Goal: Information Seeking & Learning: Learn about a topic

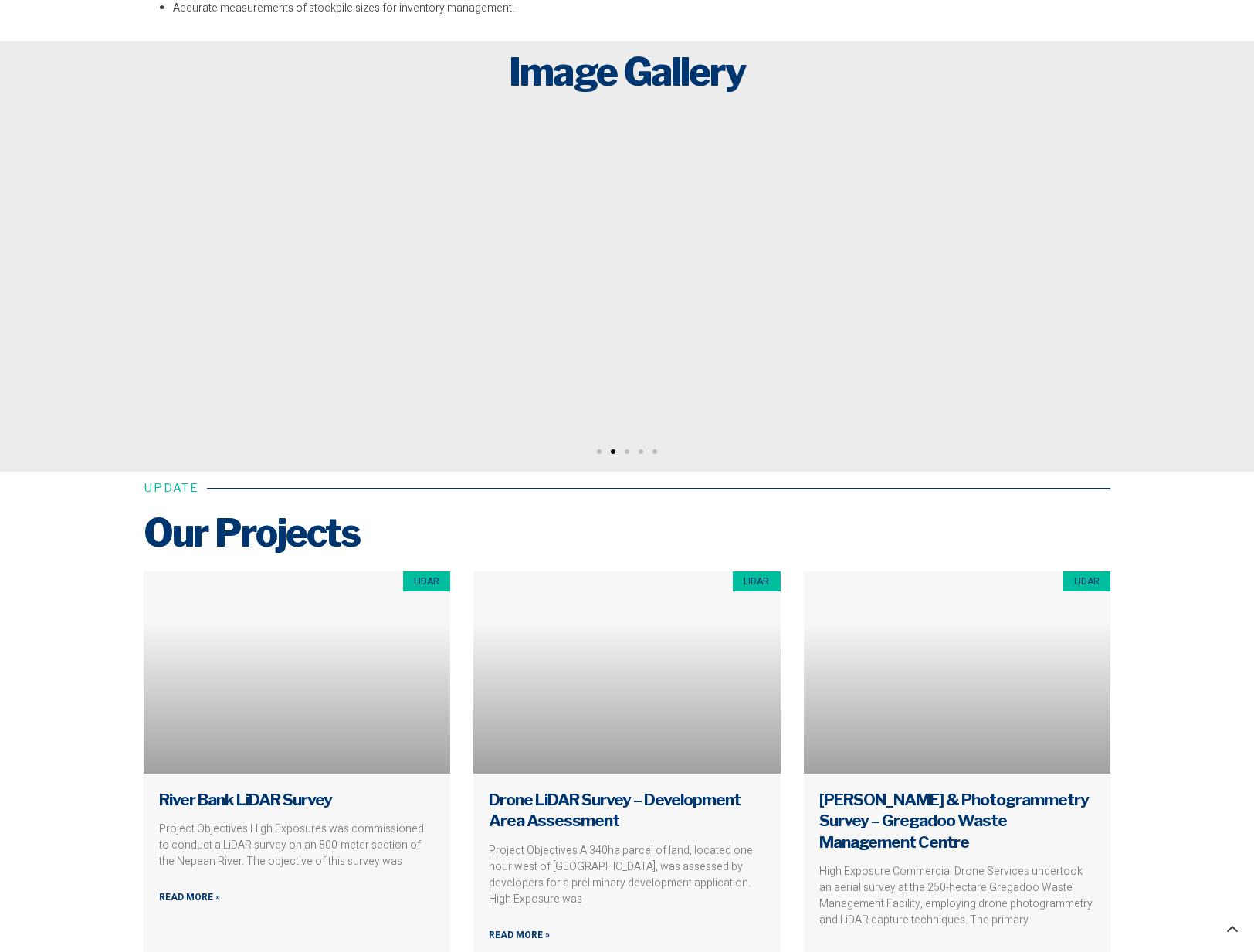
scroll to position [5215, 0]
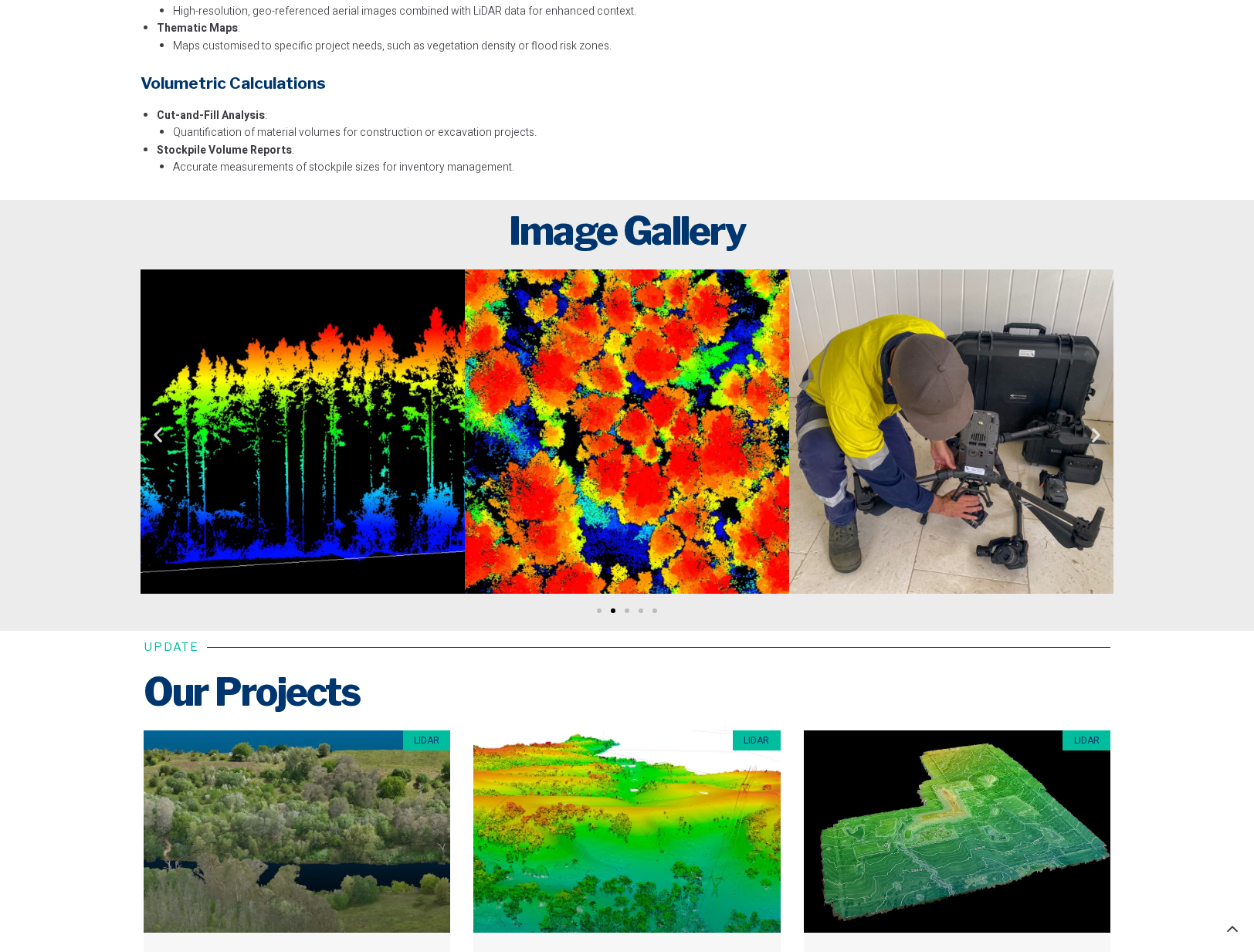
click at [1098, 434] on icon "Next slide" at bounding box center [1095, 433] width 19 height 19
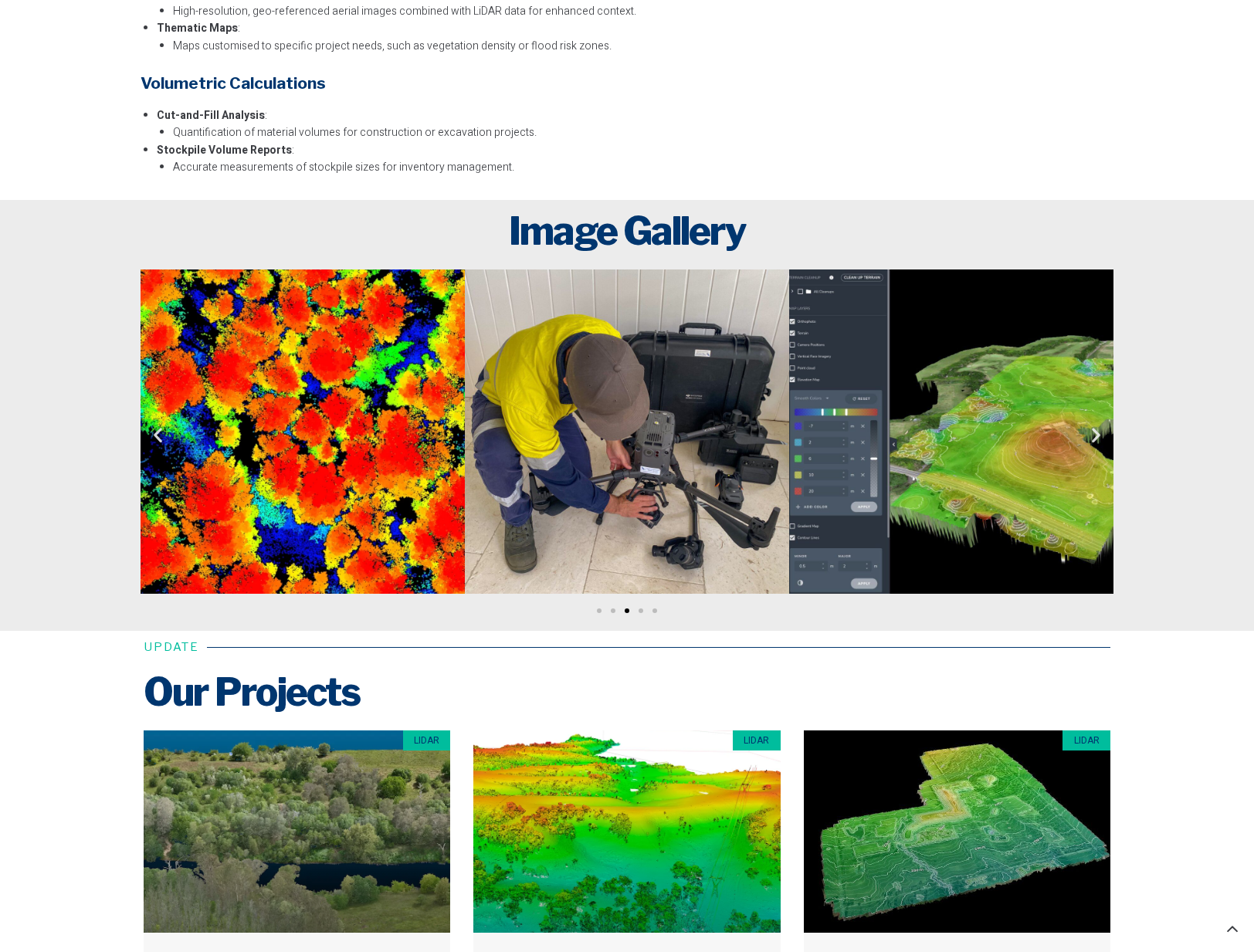
click at [1098, 434] on icon "Next slide" at bounding box center [1095, 433] width 19 height 19
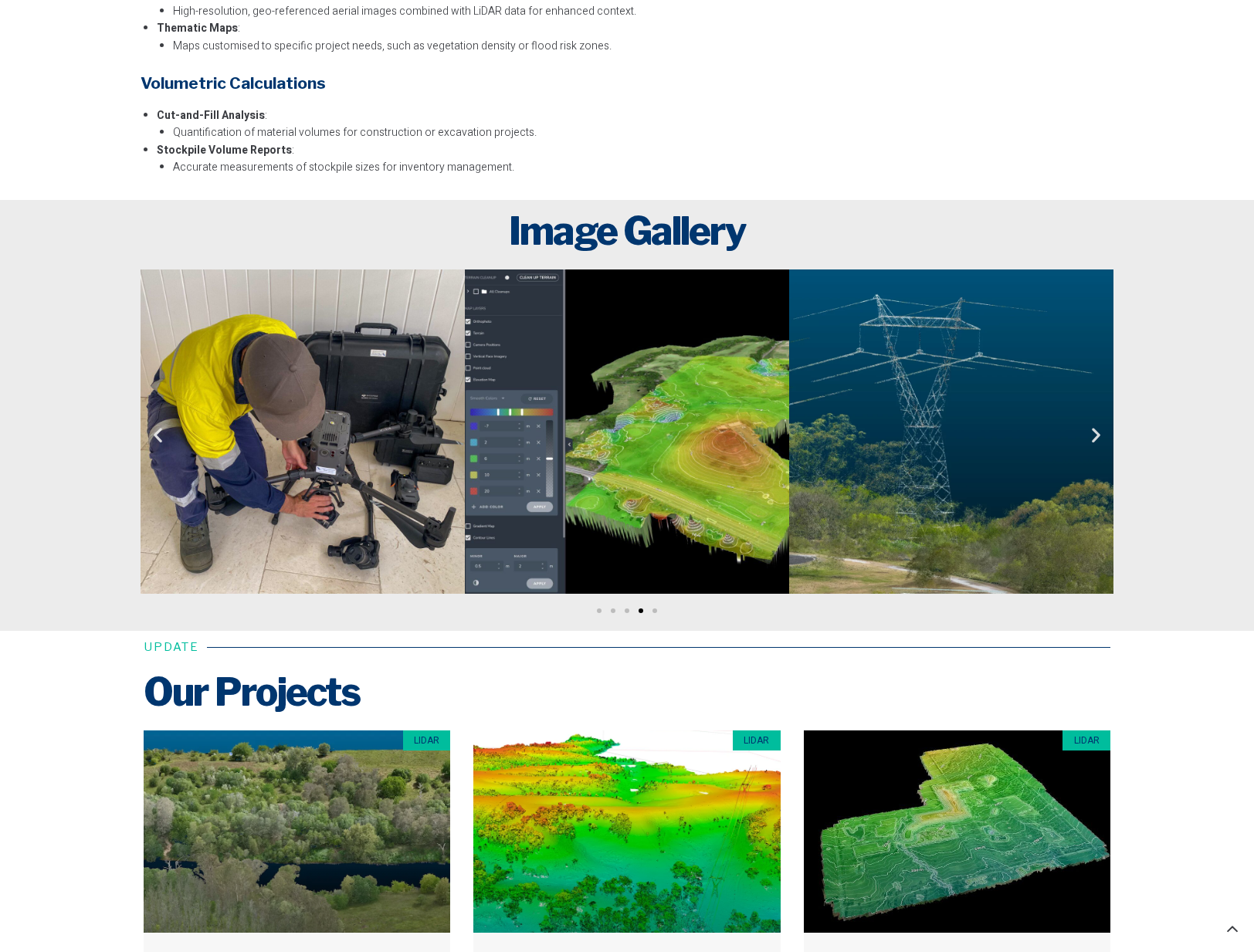
click at [1098, 434] on icon "Next slide" at bounding box center [1095, 433] width 19 height 19
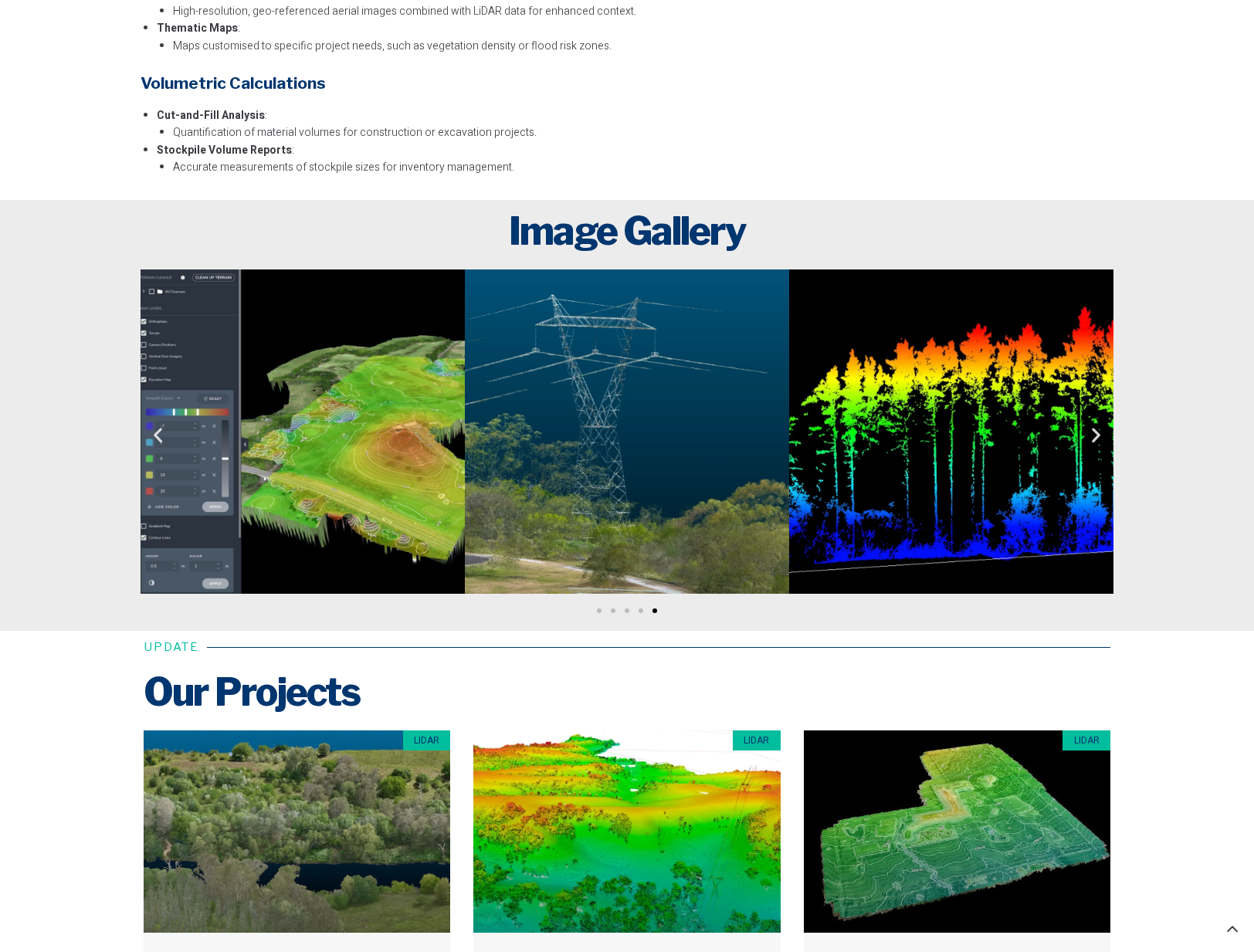
click at [1098, 434] on icon "Next slide" at bounding box center [1095, 433] width 19 height 19
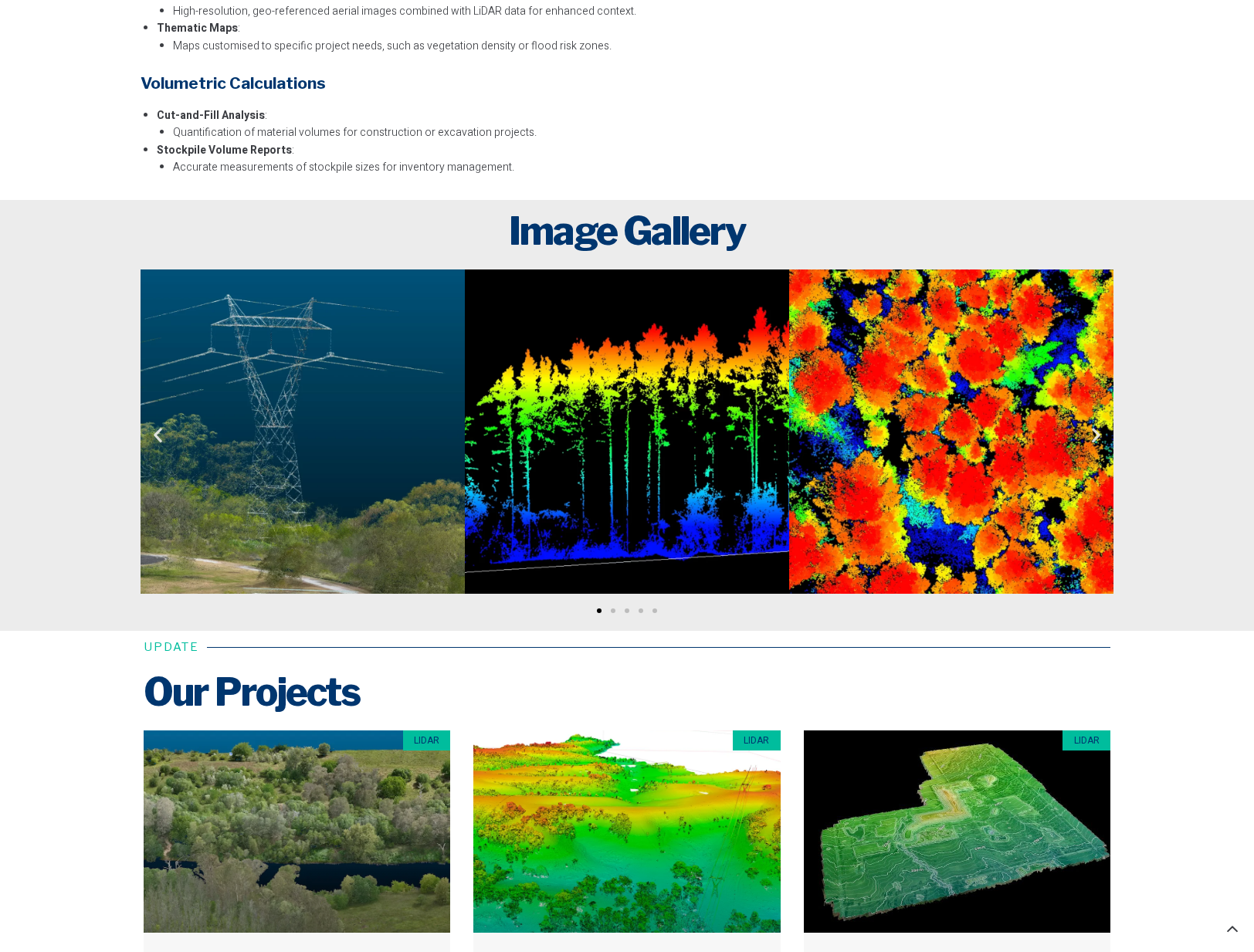
click at [1098, 434] on icon "Next slide" at bounding box center [1095, 433] width 19 height 19
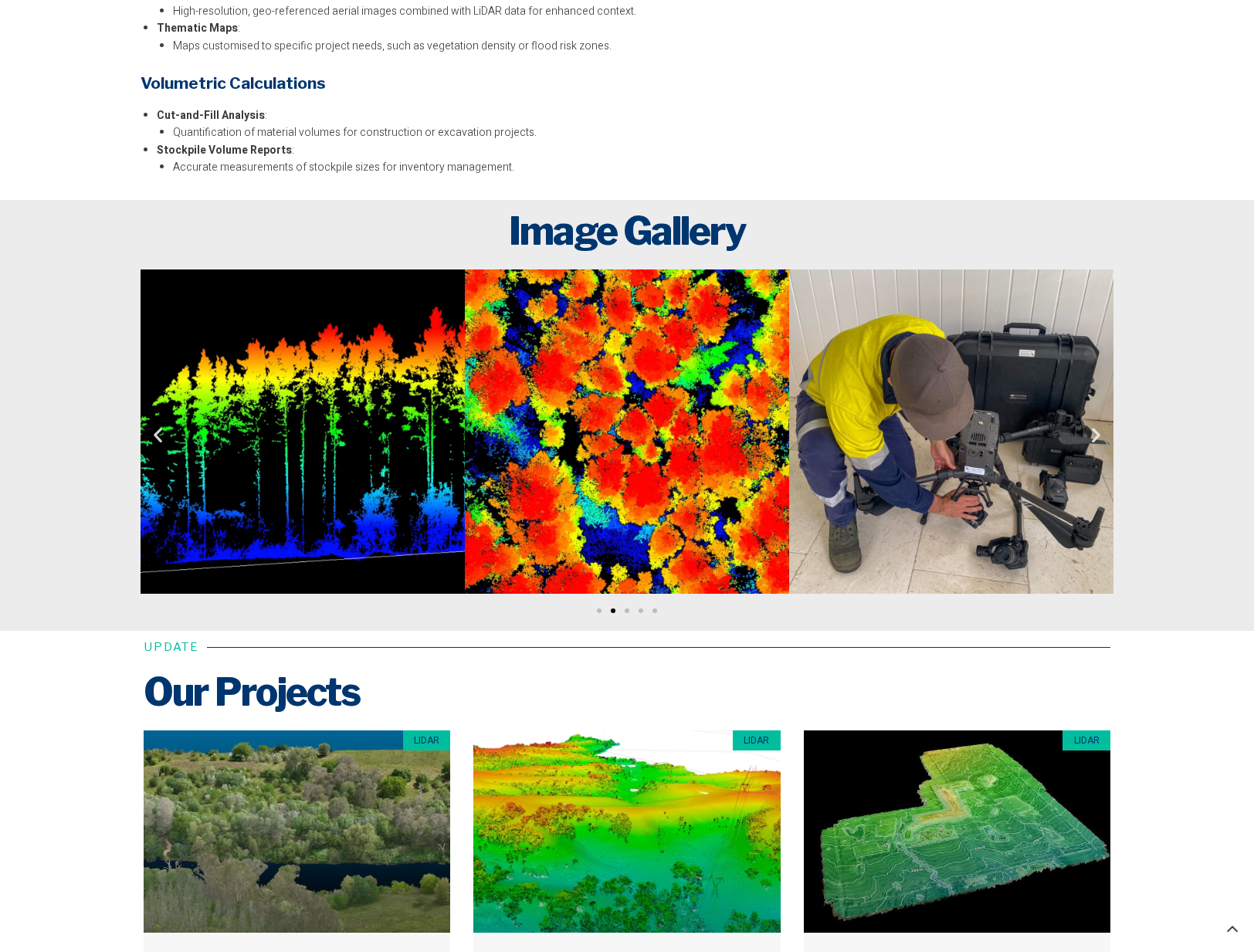
click at [1098, 434] on icon "Next slide" at bounding box center [1095, 433] width 19 height 19
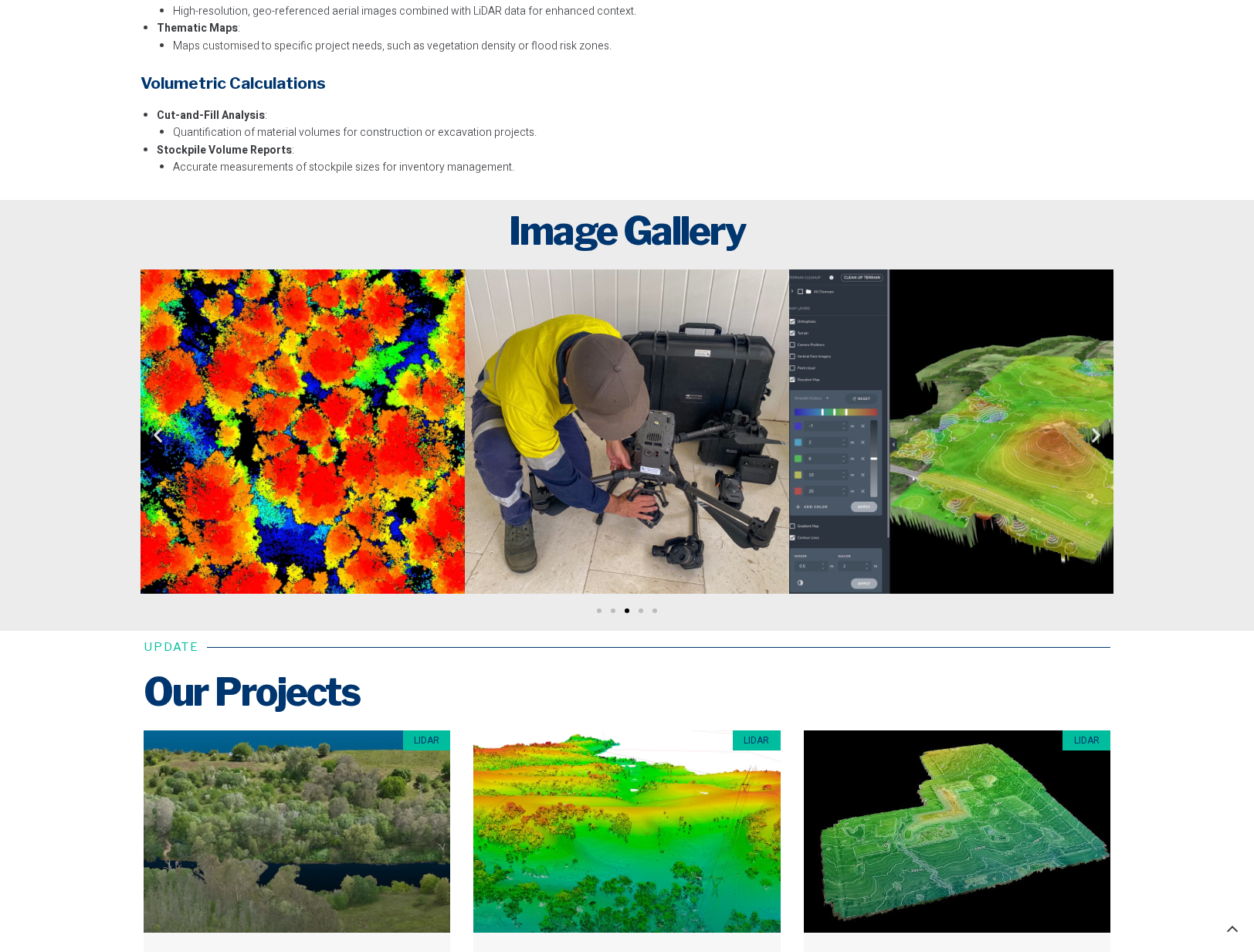
click at [1098, 434] on icon "Next slide" at bounding box center [1095, 433] width 19 height 19
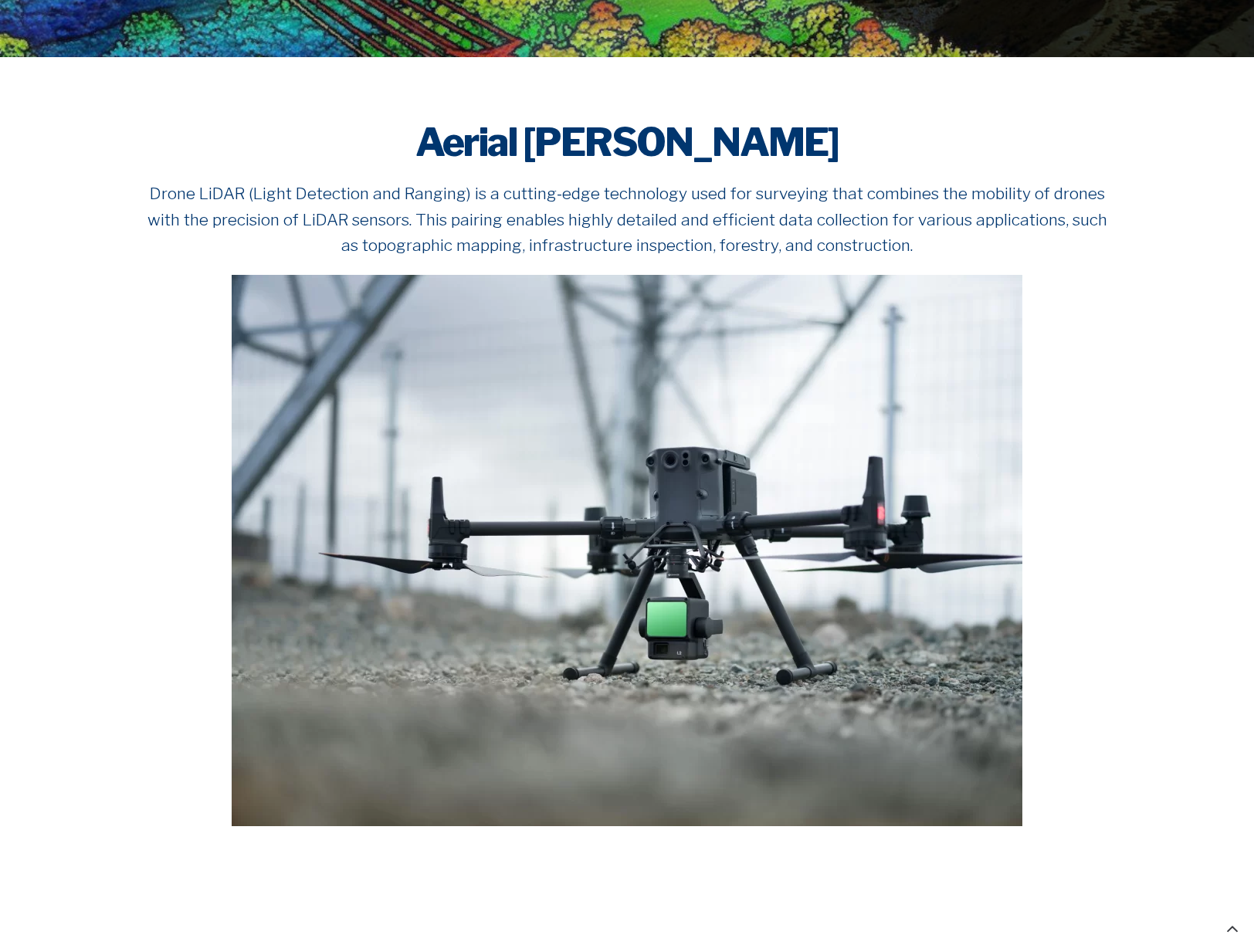
scroll to position [0, 0]
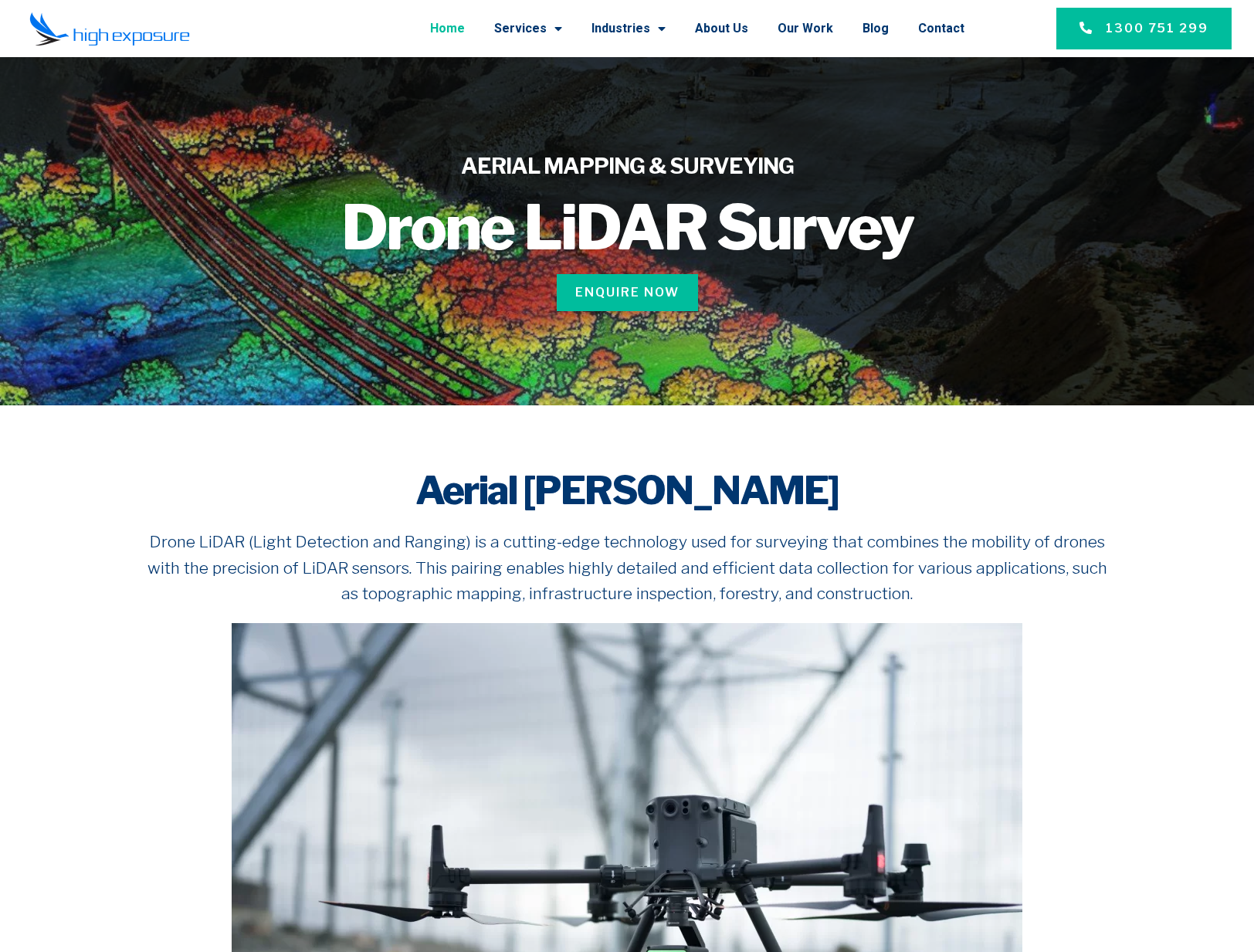
click at [465, 30] on link "Home" at bounding box center [447, 28] width 35 height 40
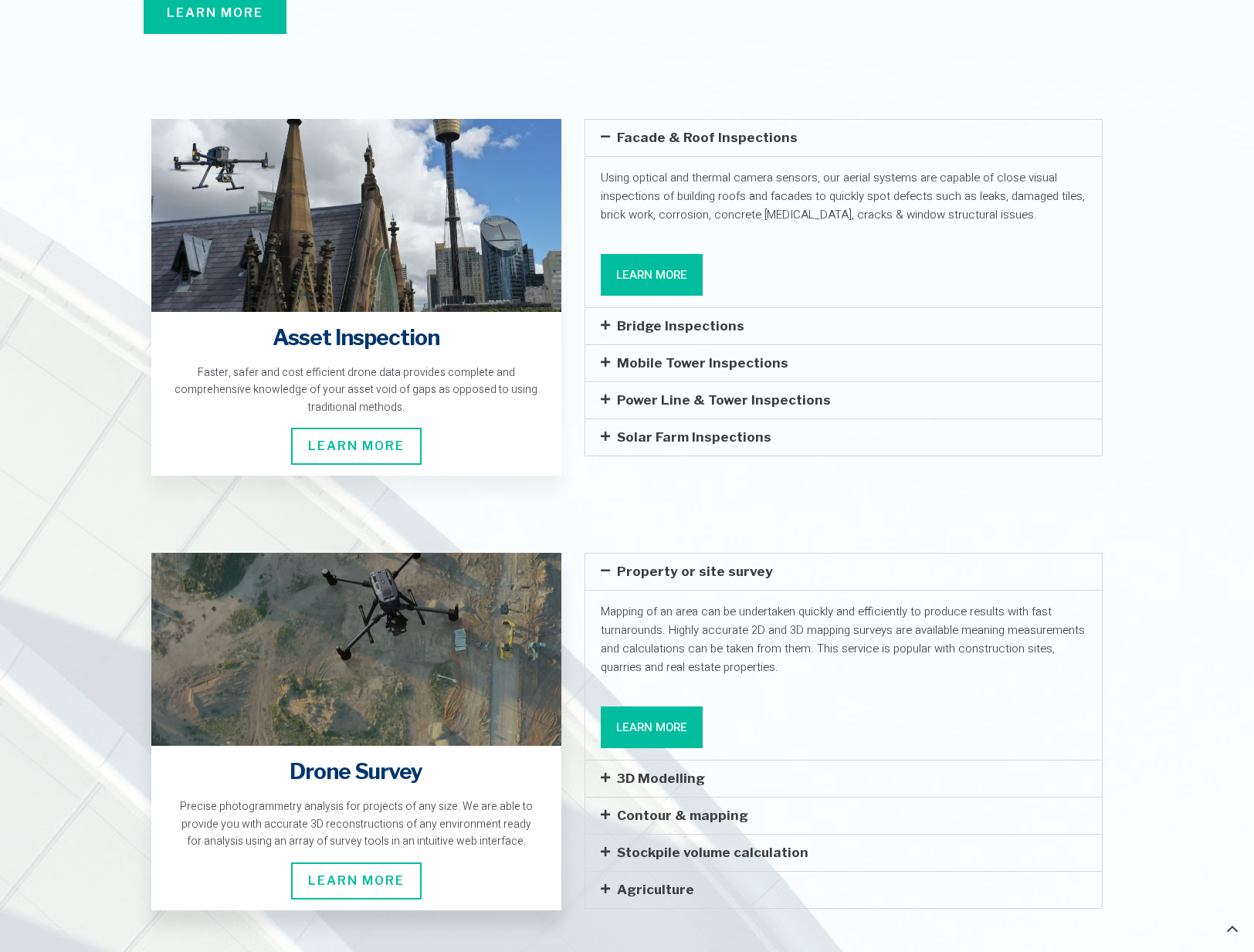
scroll to position [2363, 0]
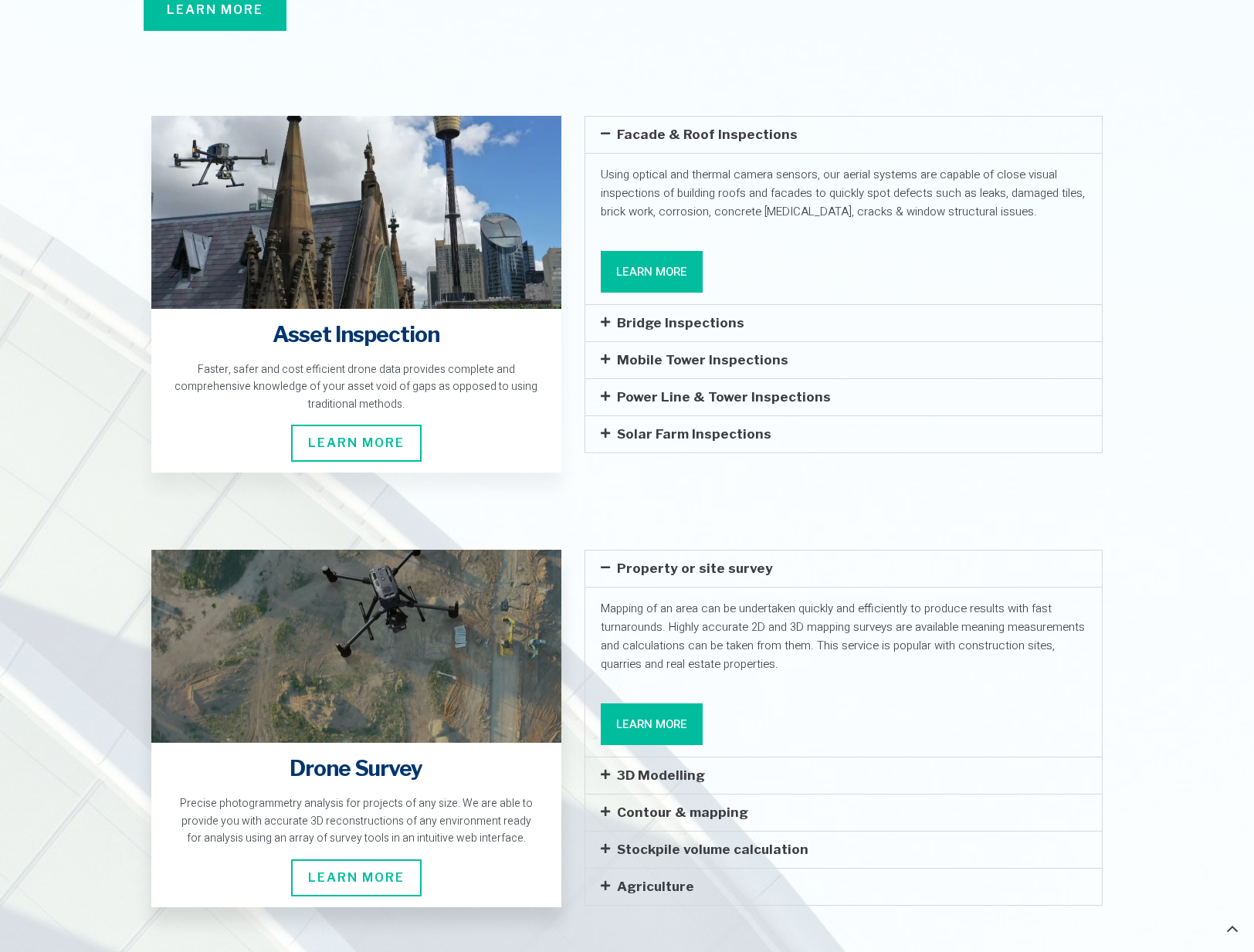
click at [338, 860] on span "Learn More" at bounding box center [357, 878] width 130 height 37
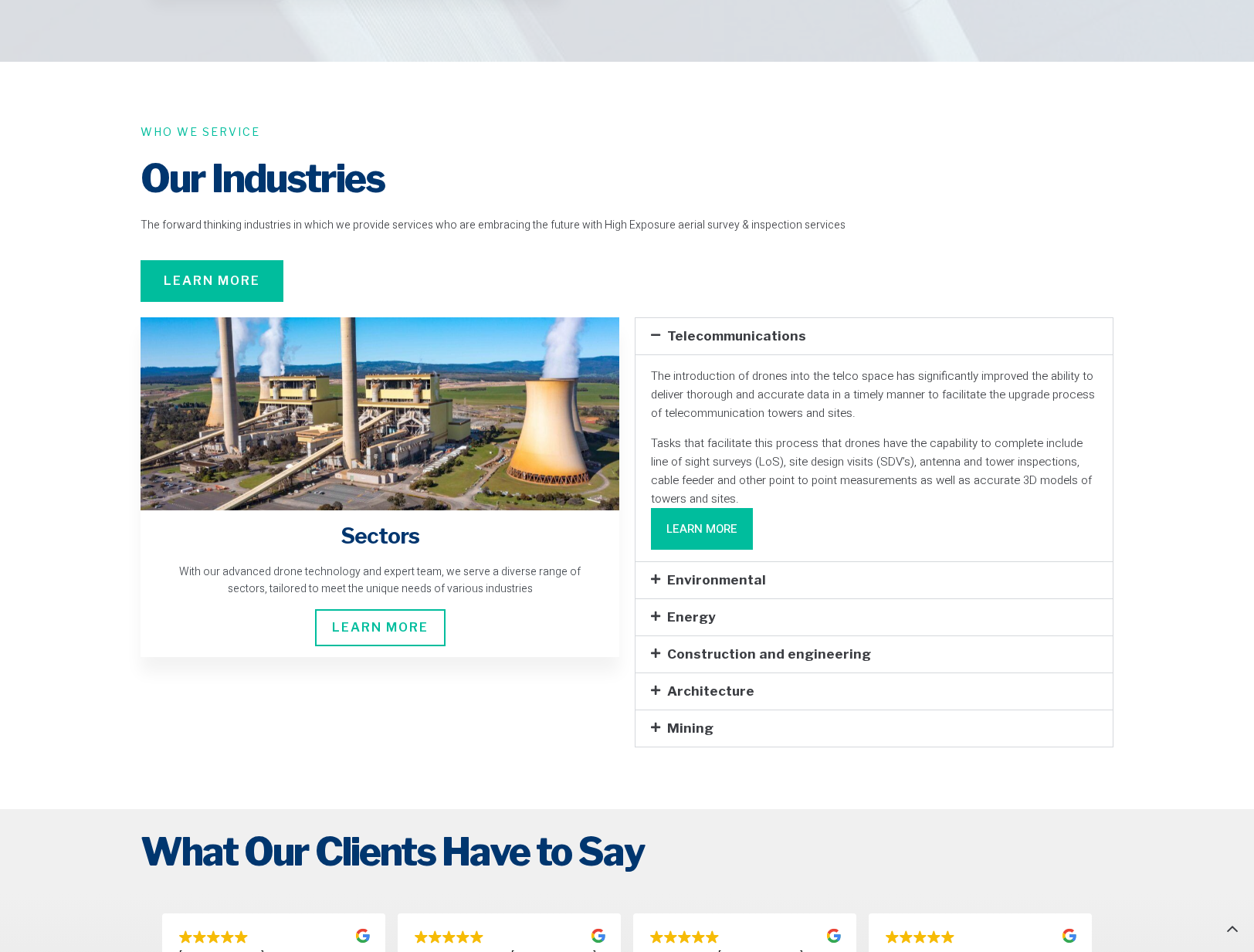
scroll to position [4168, 0]
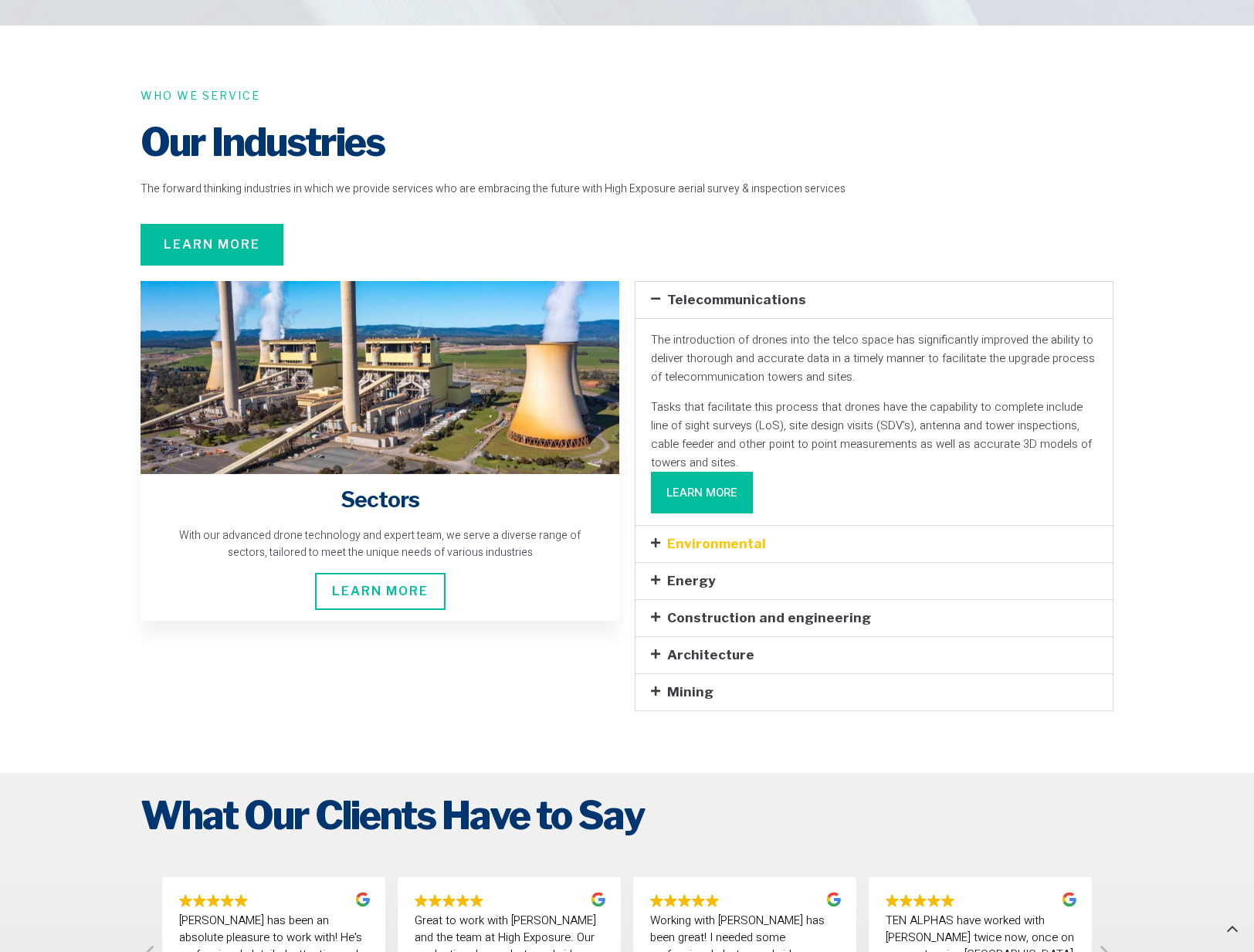
click at [719, 536] on link "Environmental" at bounding box center [717, 543] width 99 height 16
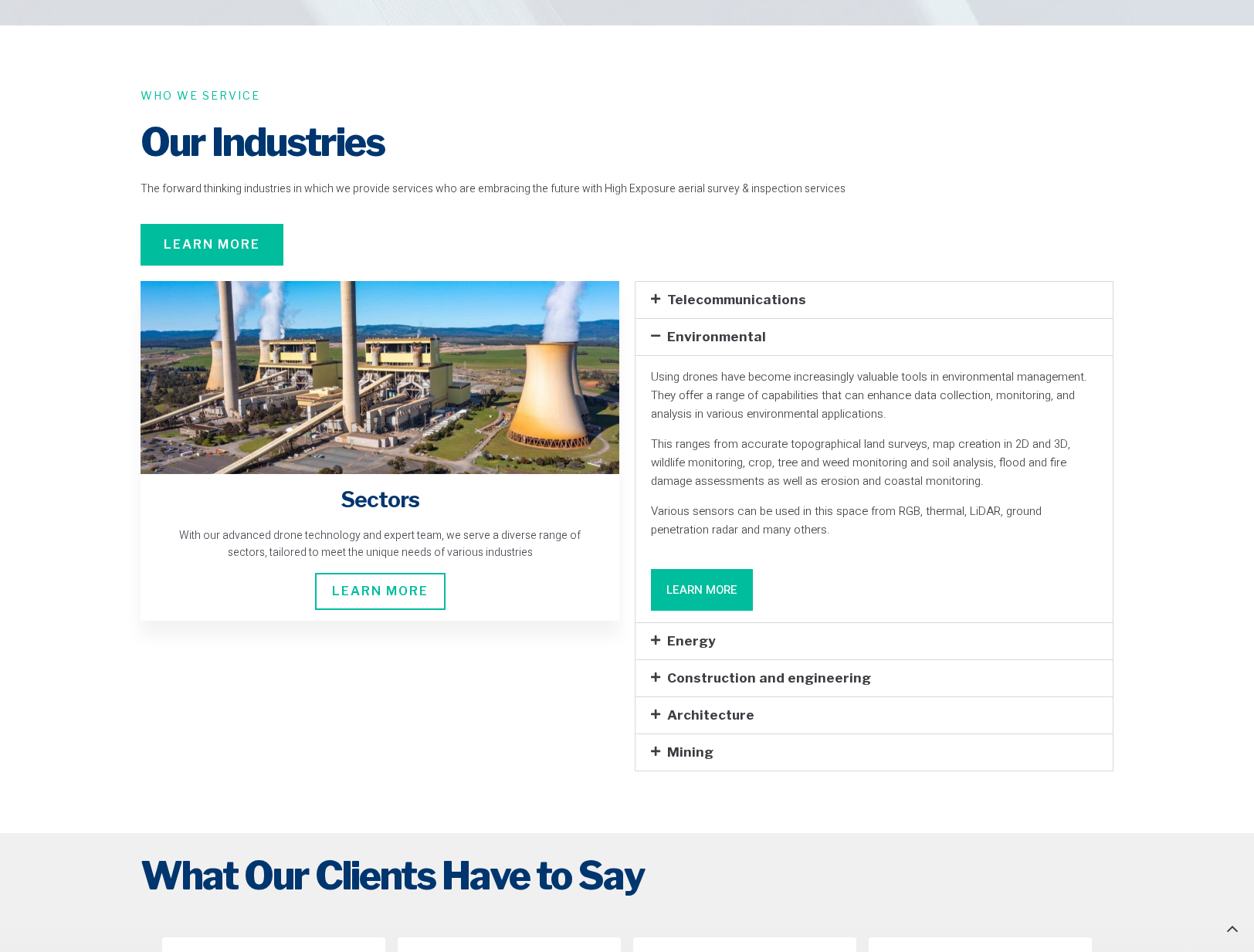
drag, startPoint x: 721, startPoint y: 517, endPoint x: 721, endPoint y: 509, distance: 8.0
click at [720, 569] on link "Learn More" at bounding box center [701, 590] width 102 height 41
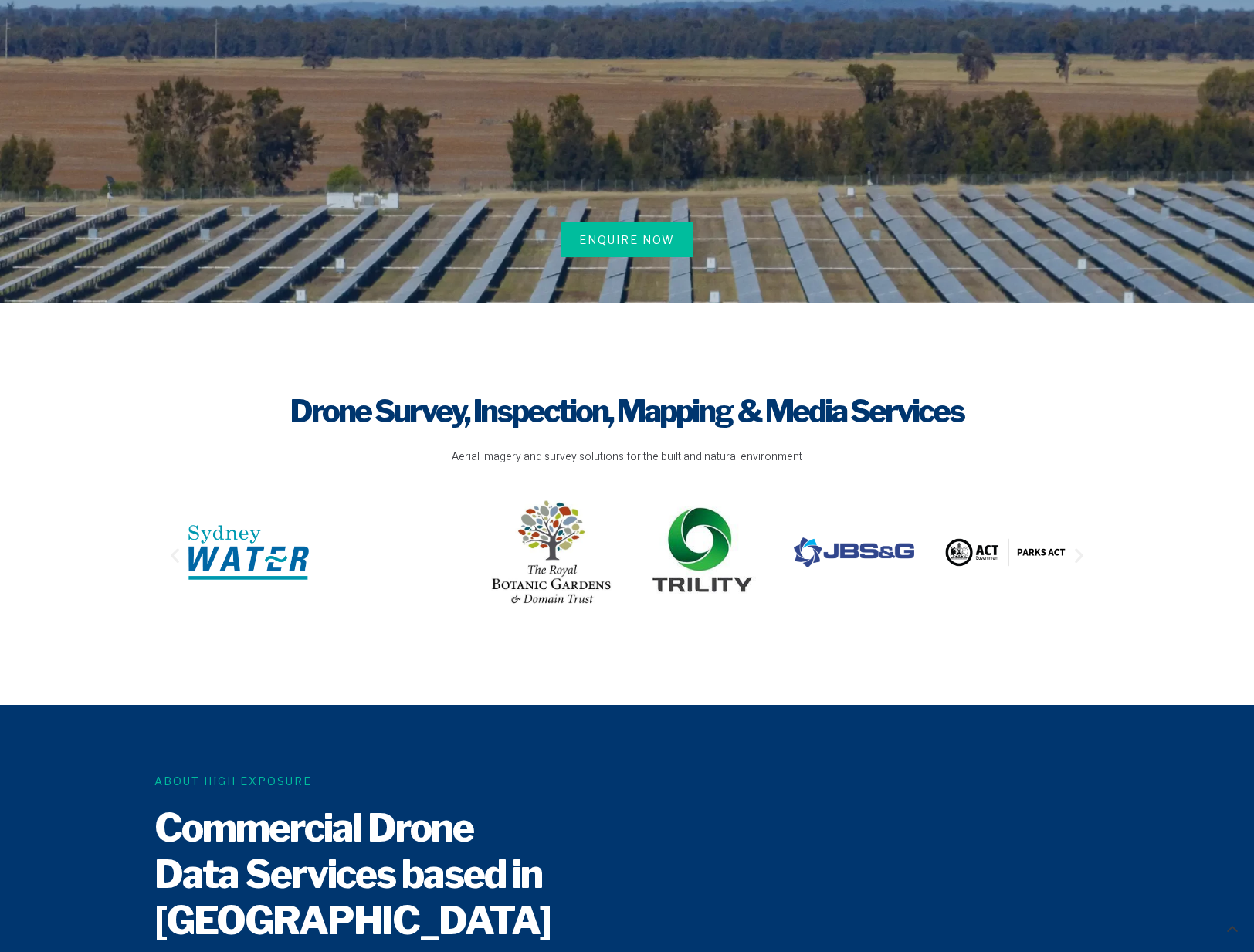
scroll to position [0, 0]
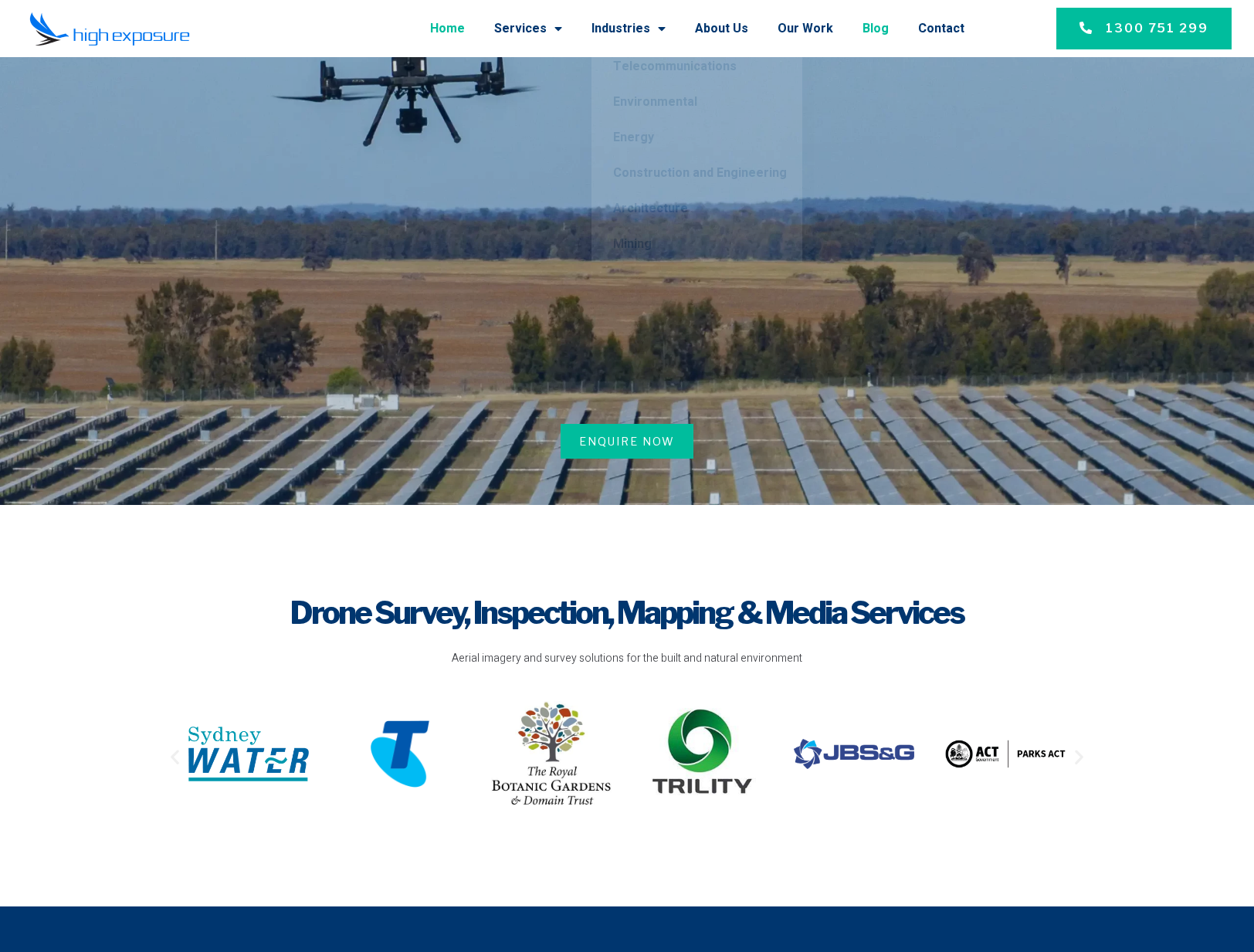
drag, startPoint x: 885, startPoint y: 30, endPoint x: 873, endPoint y: 31, distance: 12.0
click at [885, 30] on link "Blog" at bounding box center [875, 28] width 26 height 40
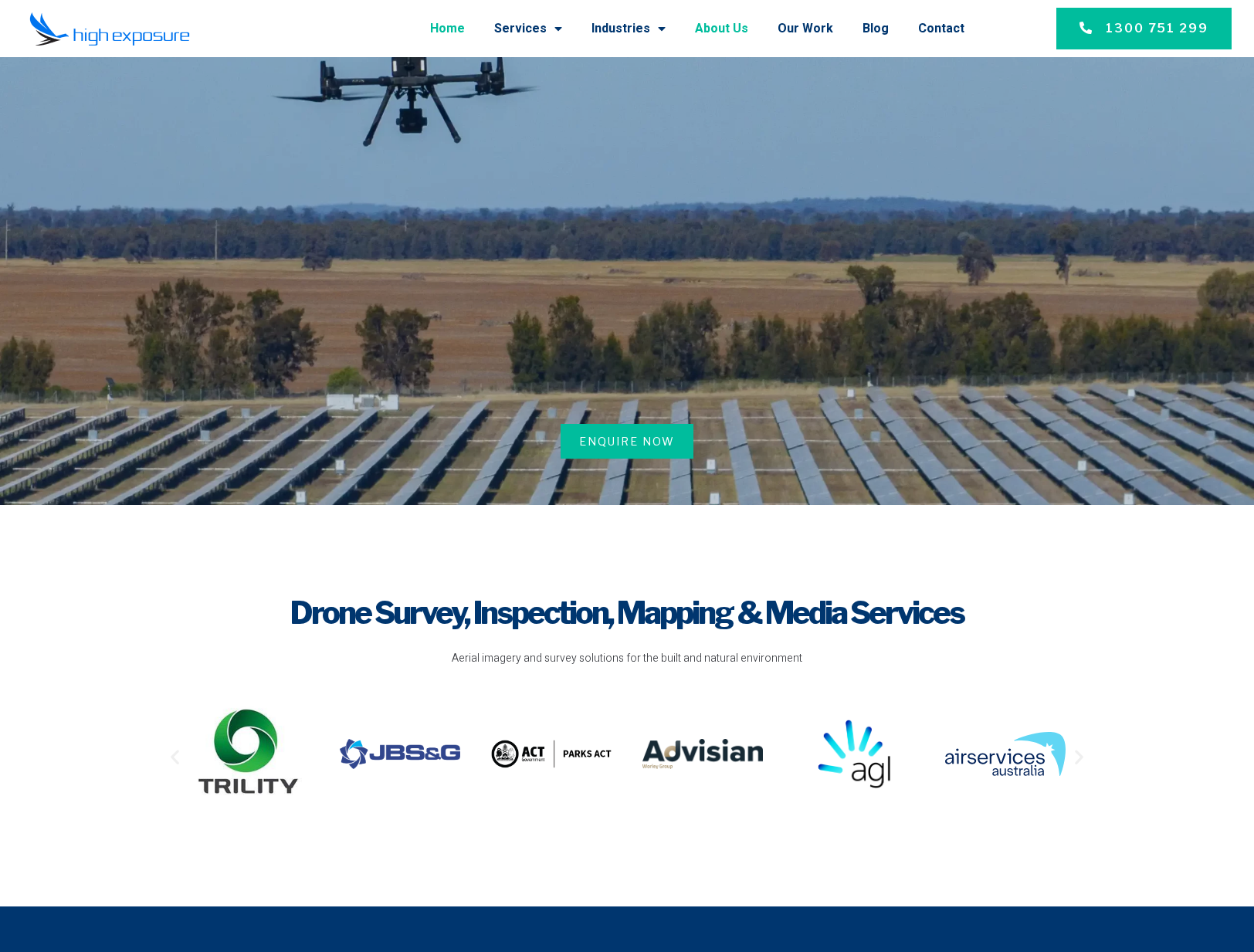
click at [734, 30] on link "About Us" at bounding box center [722, 28] width 54 height 40
click at [801, 30] on link "Our Work" at bounding box center [805, 28] width 55 height 40
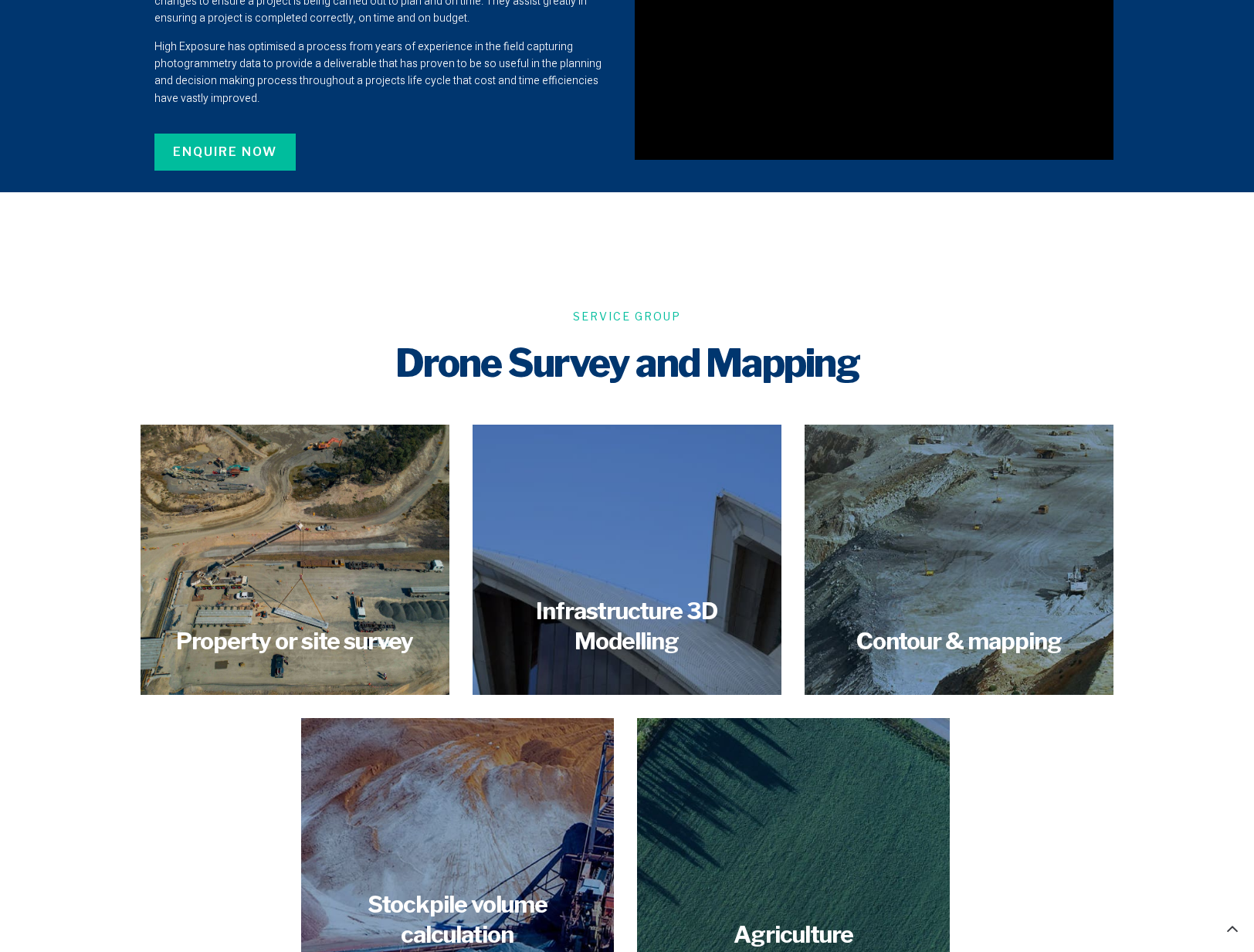
scroll to position [1717, 0]
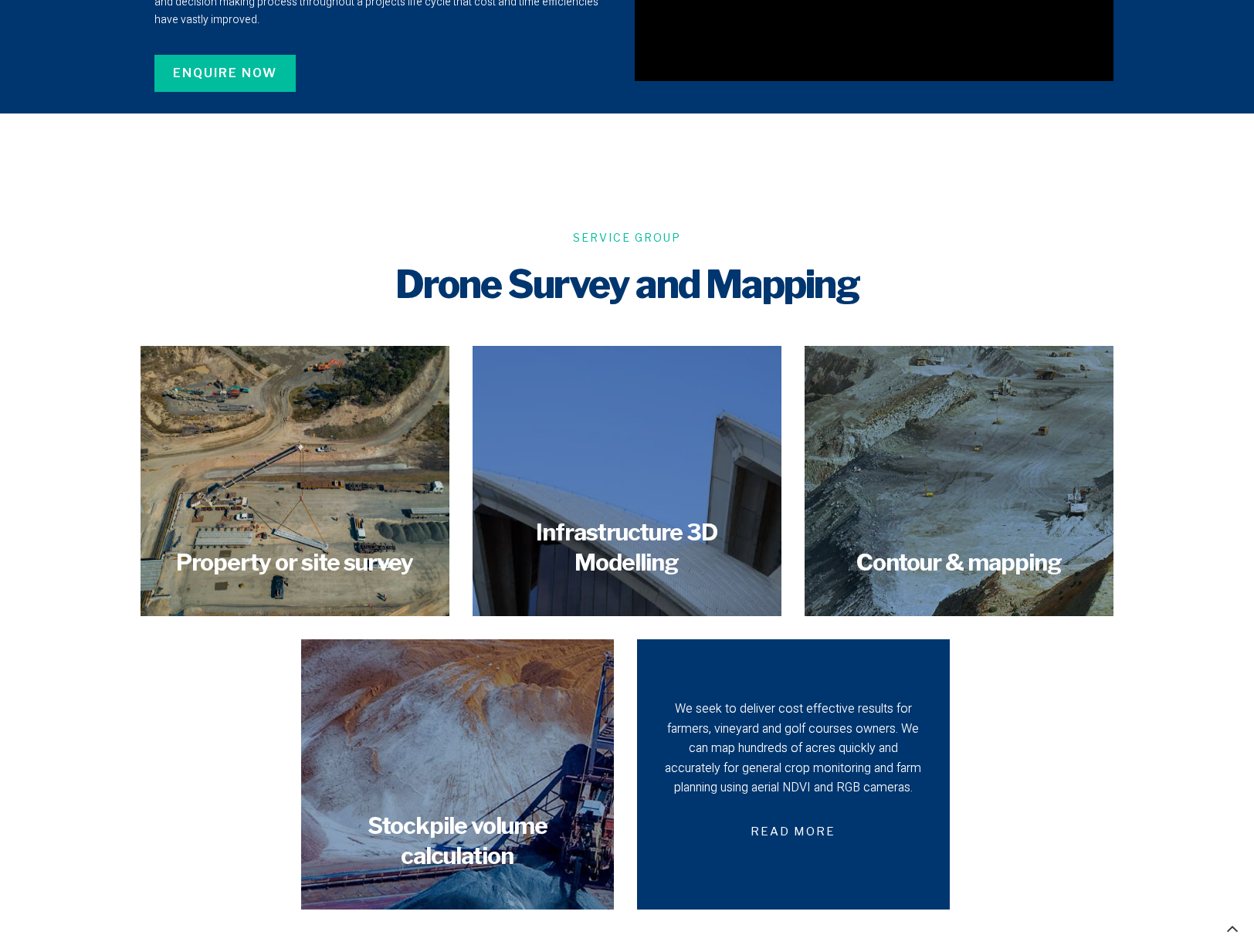
click at [789, 736] on div "We seek to deliver cost effective results for farmers, vineyard and golf course…" at bounding box center [793, 749] width 258 height 99
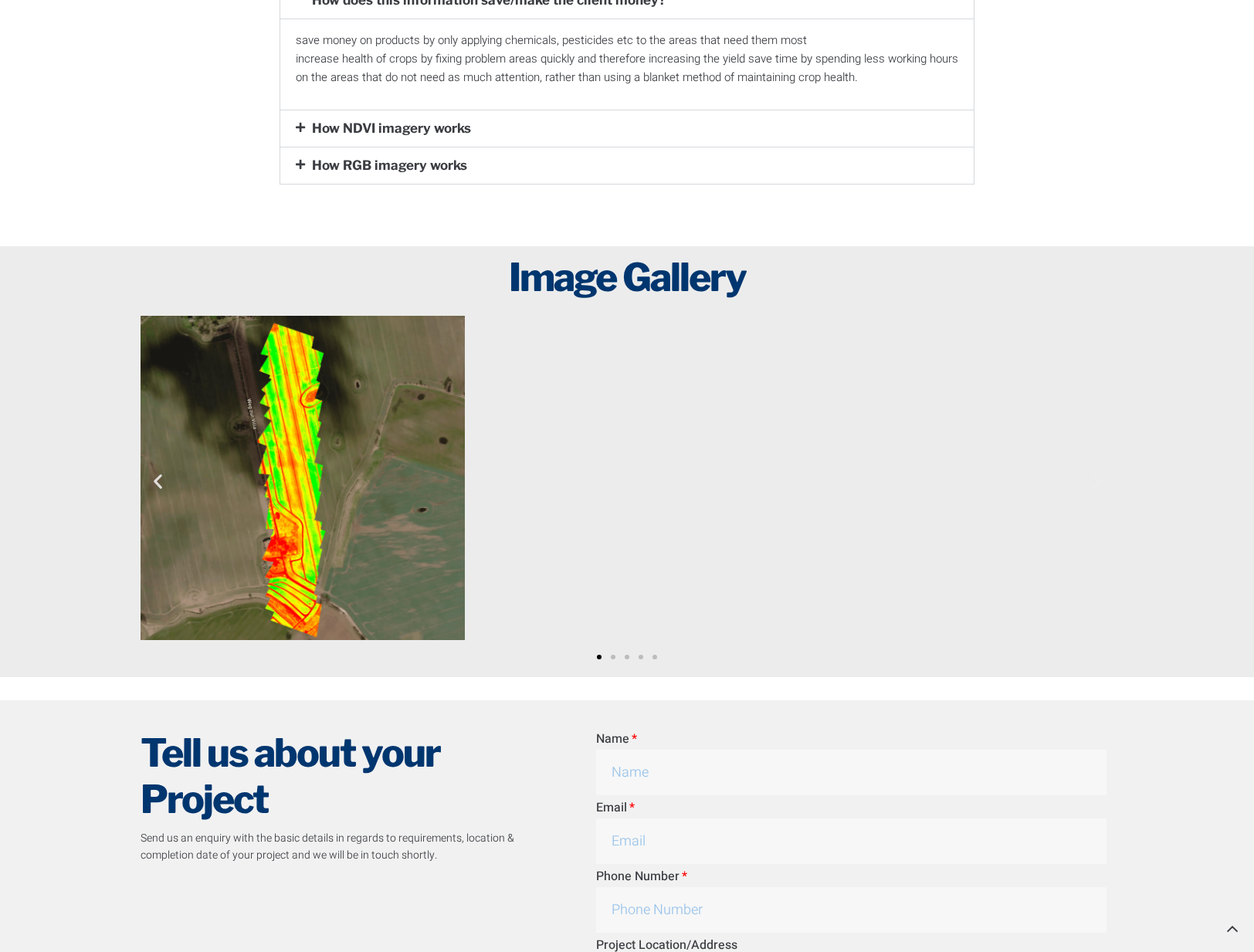
scroll to position [1738, 0]
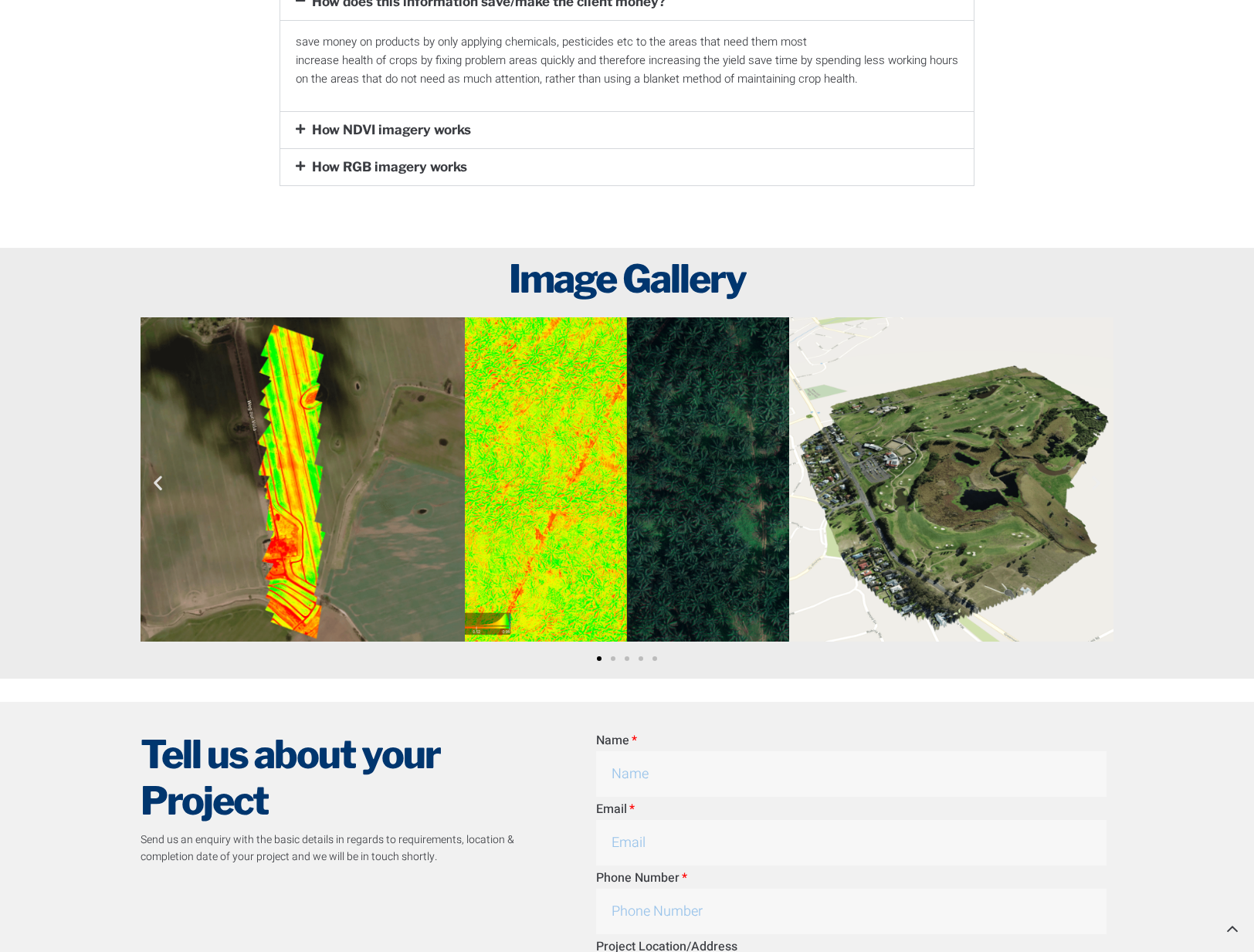
click at [1200, 485] on div at bounding box center [627, 462] width 1254 height 430
click at [1231, 474] on div at bounding box center [627, 462] width 1254 height 430
click at [1241, 481] on div at bounding box center [627, 462] width 1254 height 430
click at [1233, 473] on div at bounding box center [627, 462] width 1254 height 430
click at [1229, 481] on div at bounding box center [627, 462] width 1254 height 430
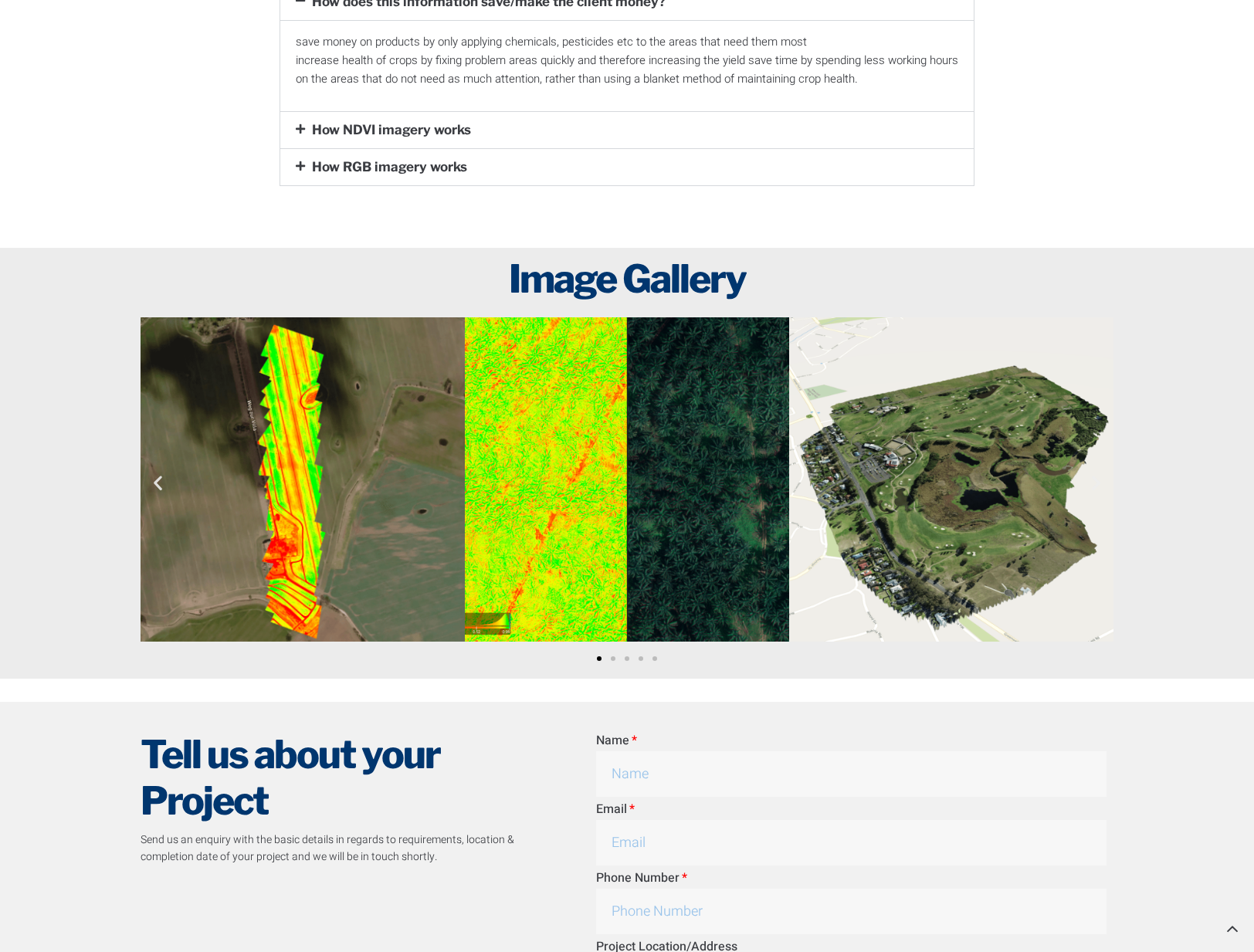
click at [1228, 487] on div at bounding box center [627, 462] width 1254 height 430
click at [1228, 492] on div at bounding box center [627, 462] width 1254 height 430
drag, startPoint x: 1237, startPoint y: 481, endPoint x: 1236, endPoint y: 474, distance: 7.1
click at [1237, 476] on div at bounding box center [627, 462] width 1254 height 430
drag, startPoint x: 1232, startPoint y: 475, endPoint x: 1211, endPoint y: 476, distance: 21.0
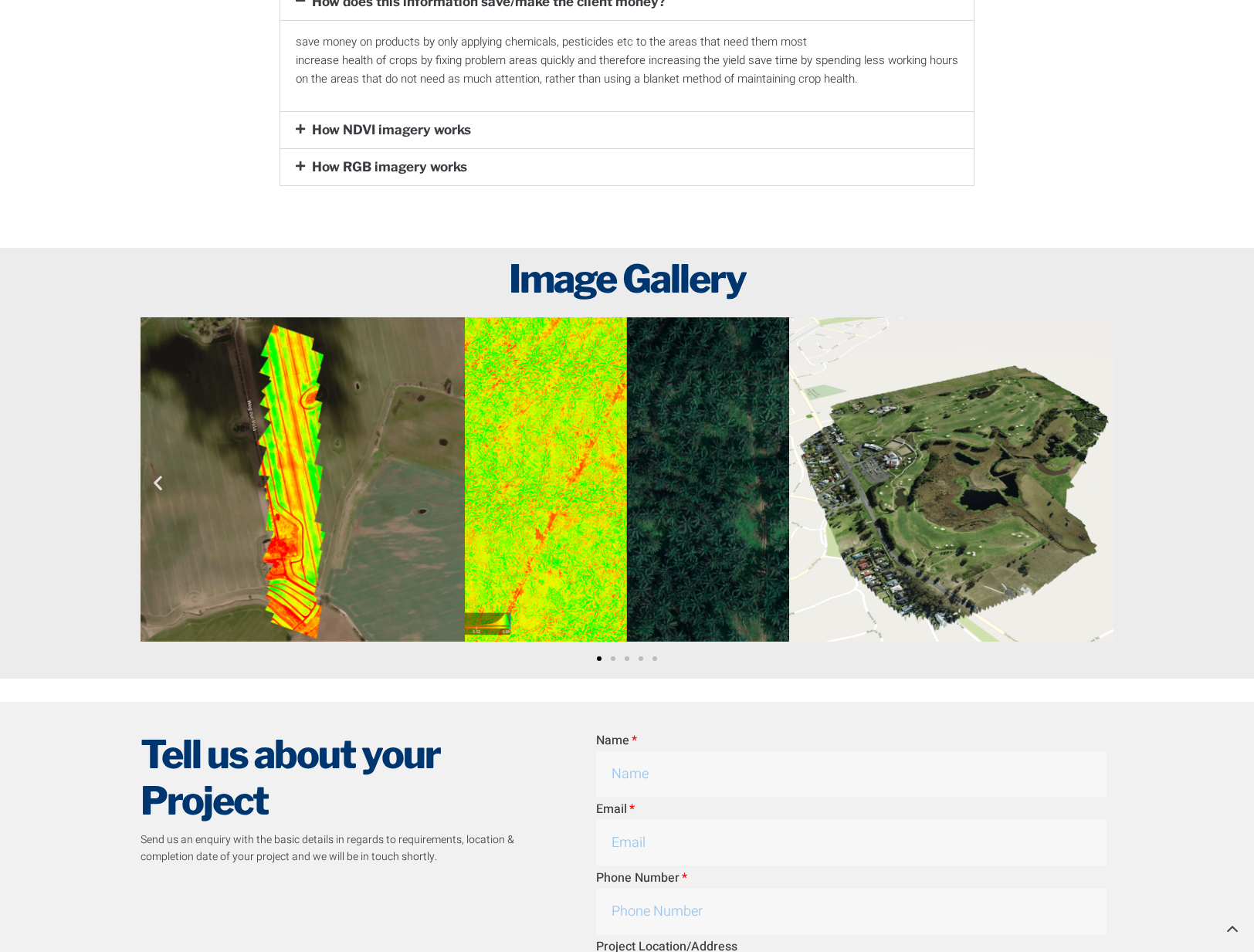
click at [1227, 476] on div at bounding box center [627, 462] width 1254 height 430
click at [1211, 476] on div at bounding box center [627, 462] width 1254 height 430
drag, startPoint x: 1210, startPoint y: 476, endPoint x: 1202, endPoint y: 481, distance: 9.4
click at [1204, 481] on div at bounding box center [627, 462] width 1254 height 430
click at [1199, 481] on div at bounding box center [627, 462] width 1254 height 430
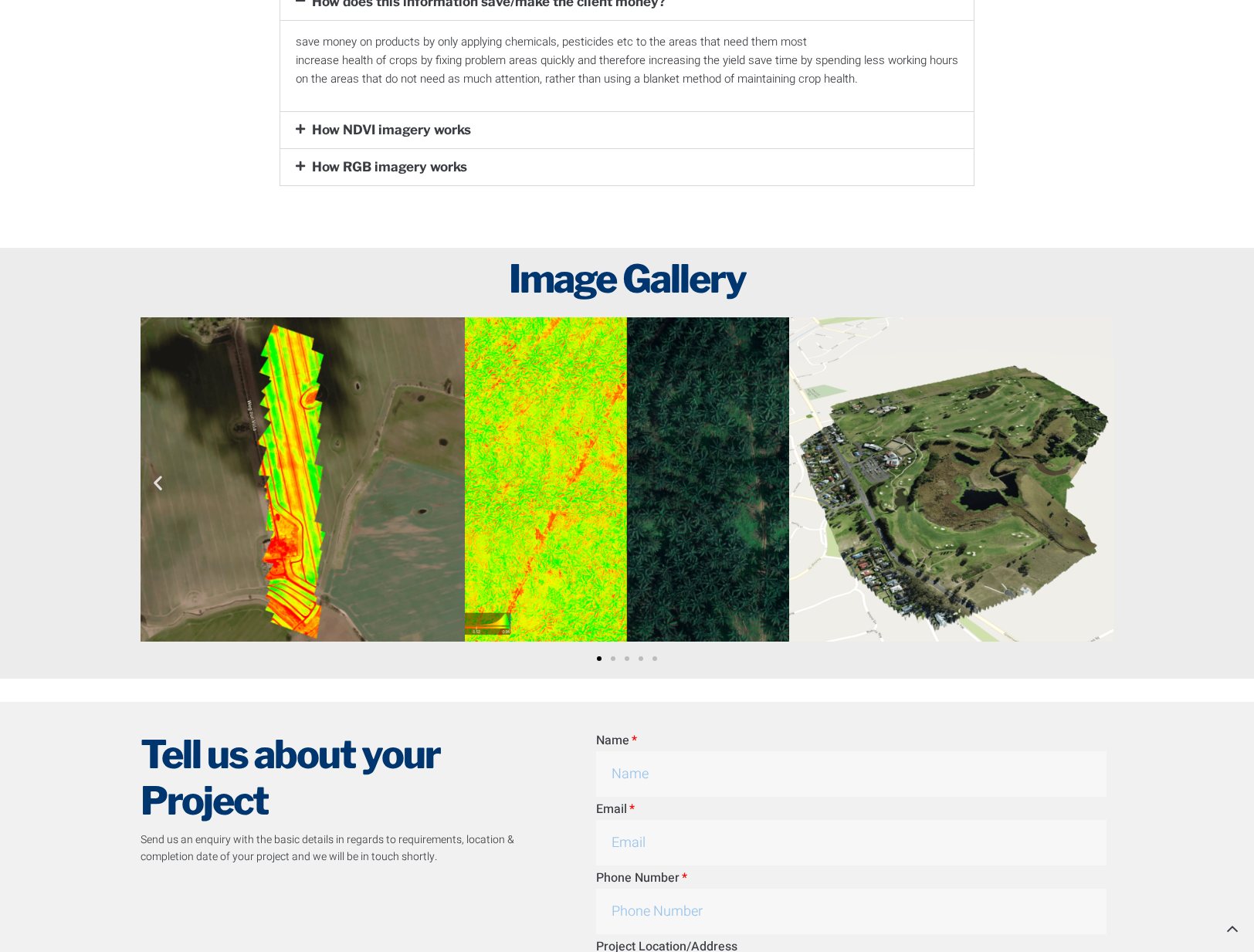
click at [1195, 481] on div at bounding box center [627, 462] width 1254 height 430
click at [1189, 481] on div at bounding box center [627, 462] width 1254 height 430
drag, startPoint x: 1185, startPoint y: 481, endPoint x: 1177, endPoint y: 481, distance: 8.0
click at [1183, 481] on div at bounding box center [627, 462] width 1254 height 430
click at [1177, 482] on div at bounding box center [627, 462] width 1254 height 430
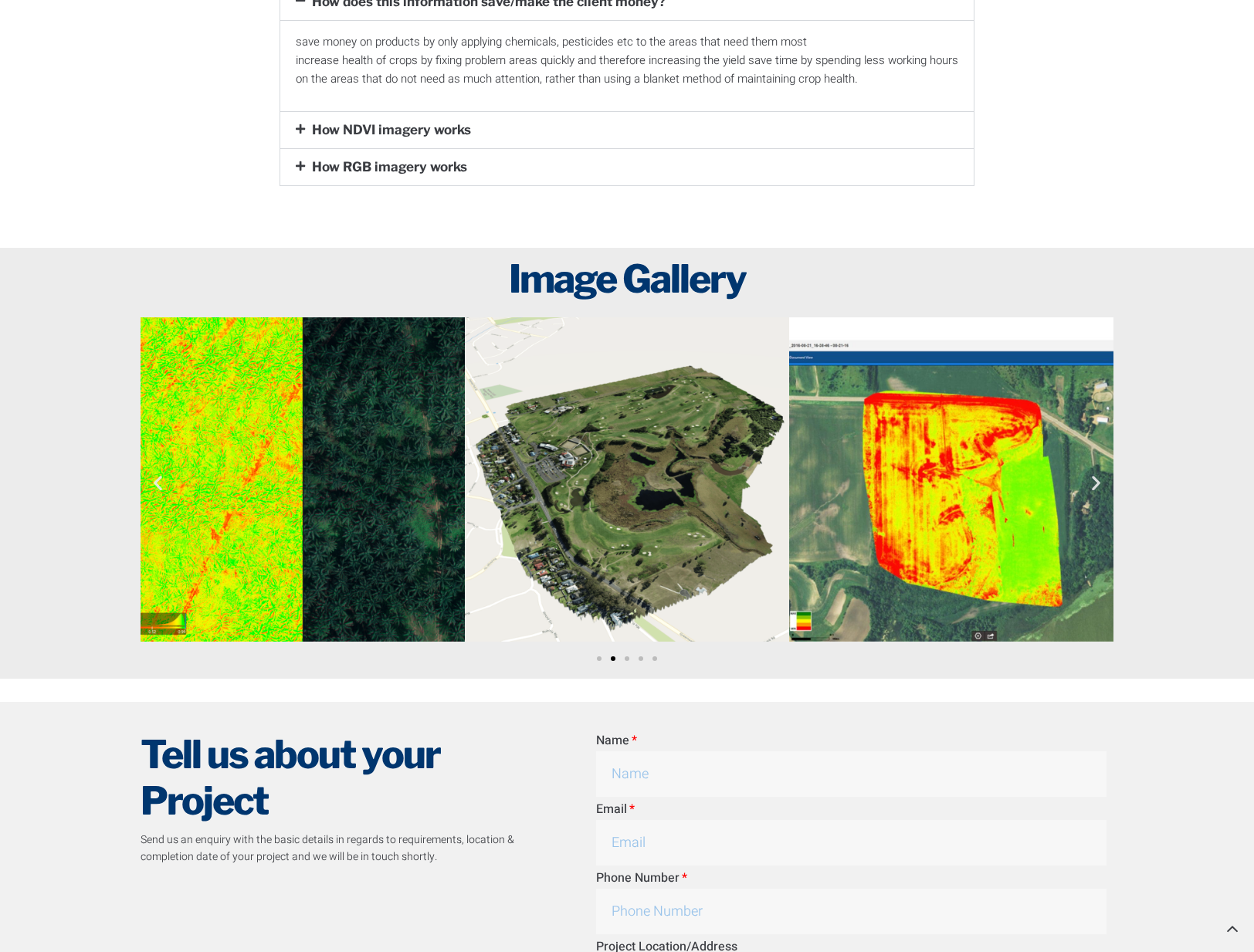
click at [1172, 482] on div at bounding box center [627, 462] width 1254 height 430
click at [1169, 482] on div at bounding box center [627, 462] width 1254 height 430
click at [1097, 483] on icon "Next slide" at bounding box center [1095, 482] width 19 height 19
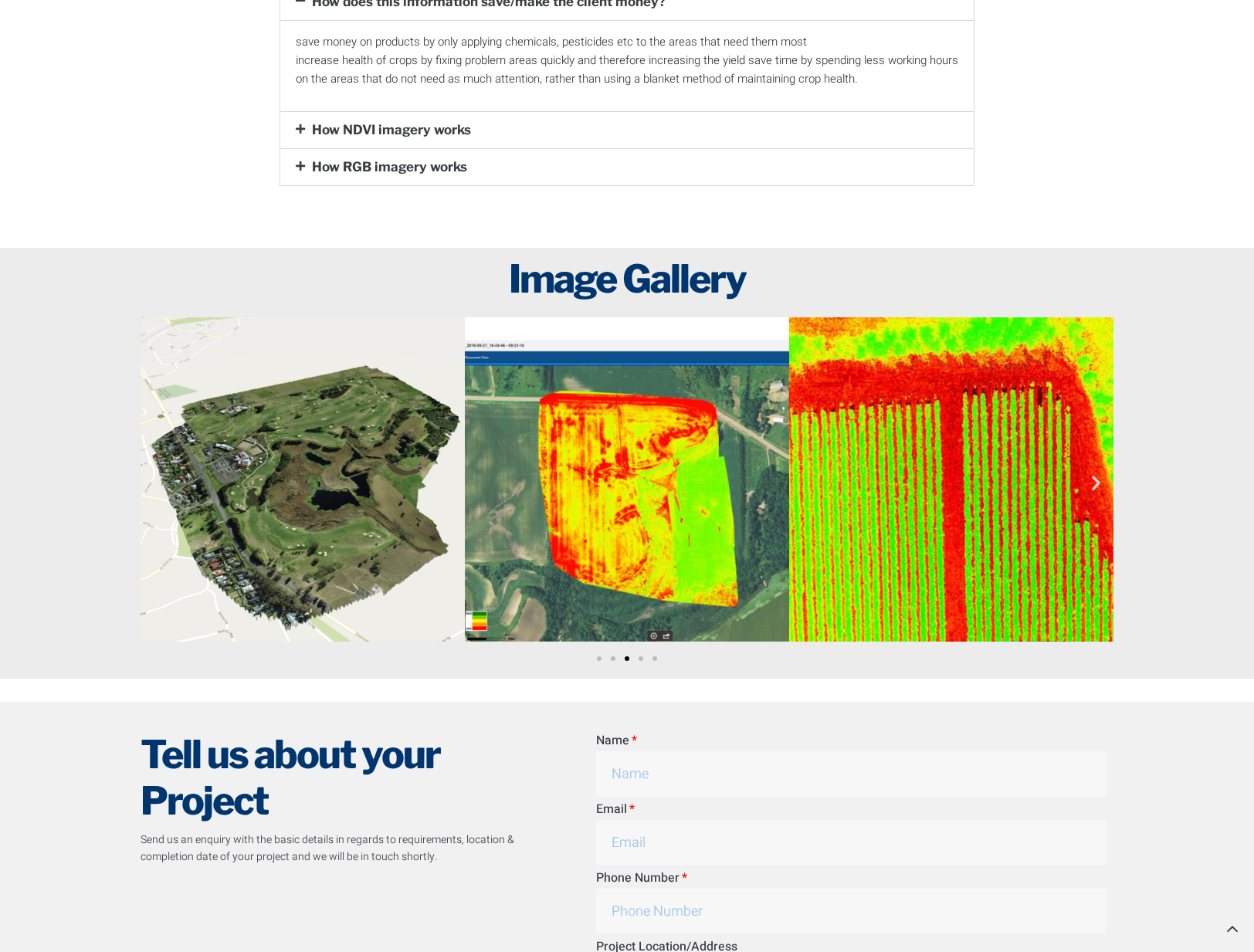
click at [1097, 483] on icon "Next slide" at bounding box center [1095, 482] width 19 height 19
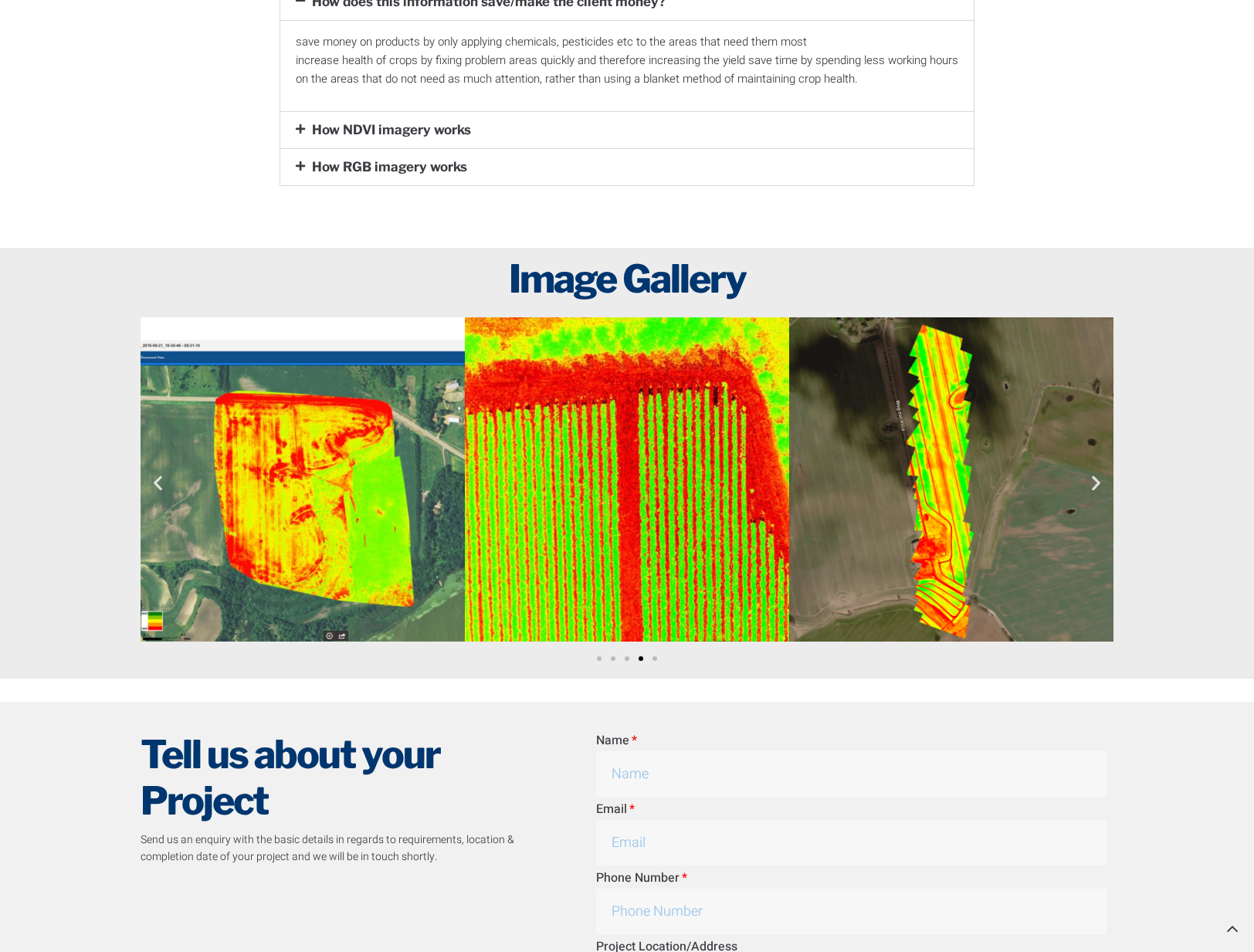
click at [1097, 483] on icon "Next slide" at bounding box center [1095, 482] width 19 height 19
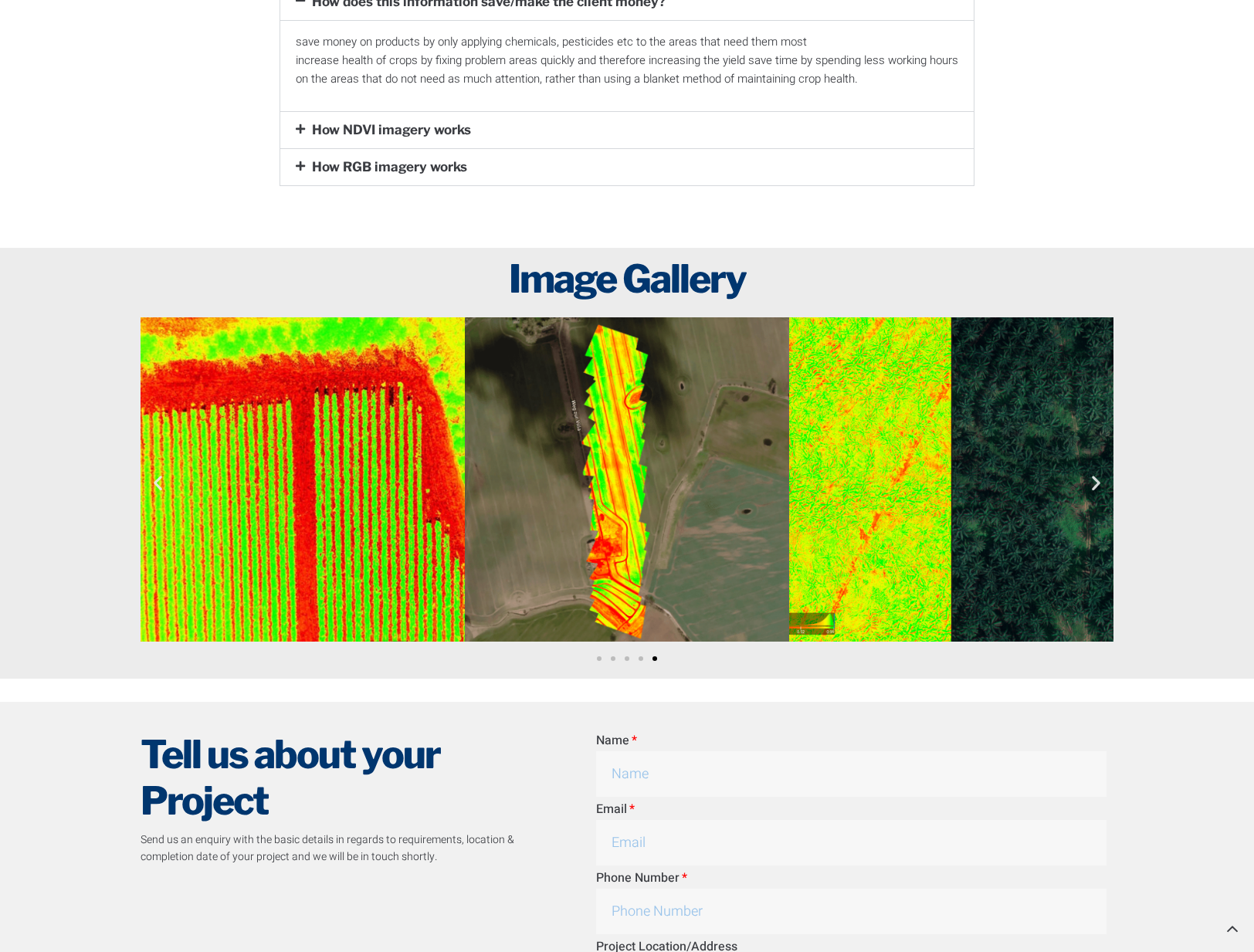
click at [1097, 483] on icon "Next slide" at bounding box center [1095, 482] width 19 height 19
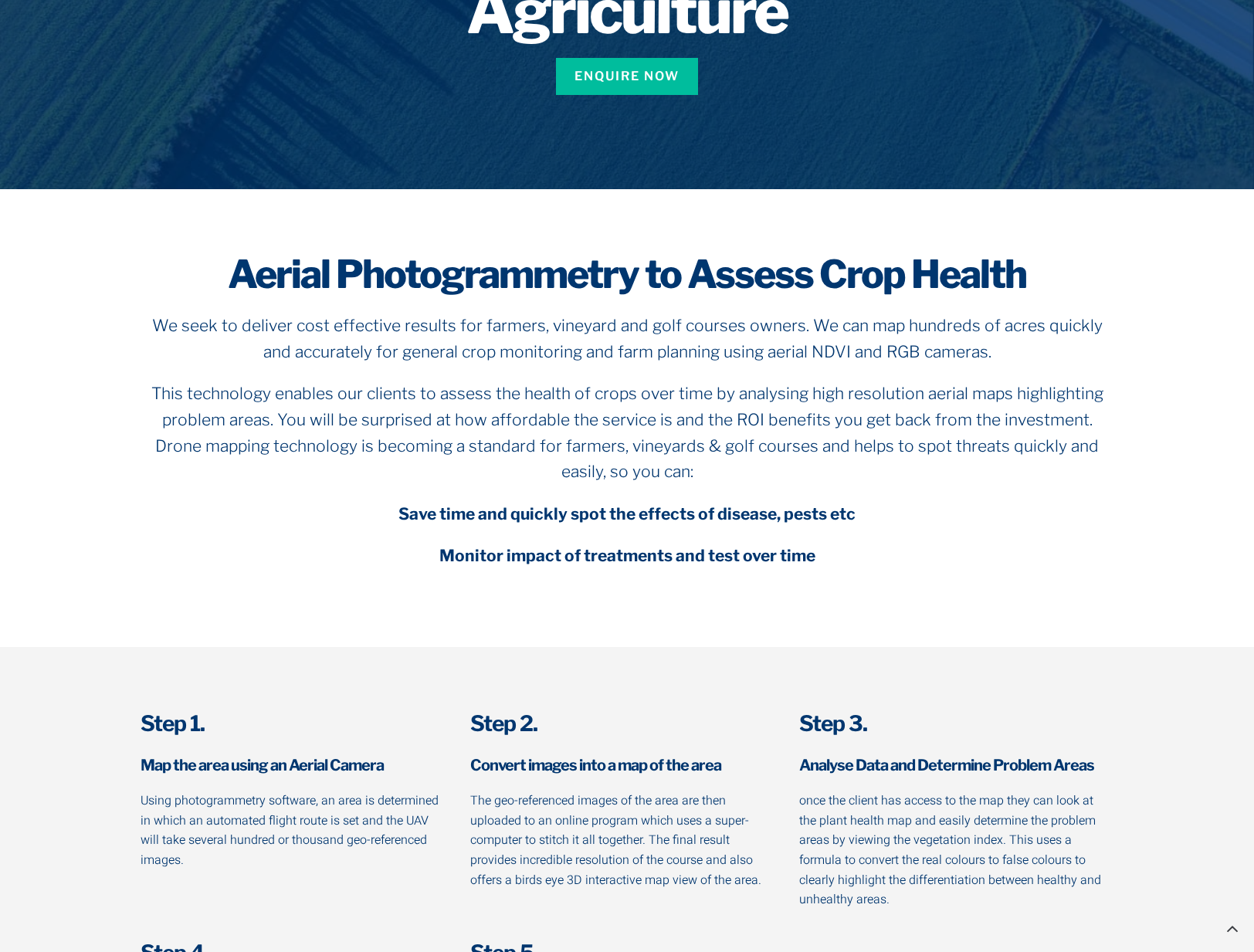
scroll to position [0, 0]
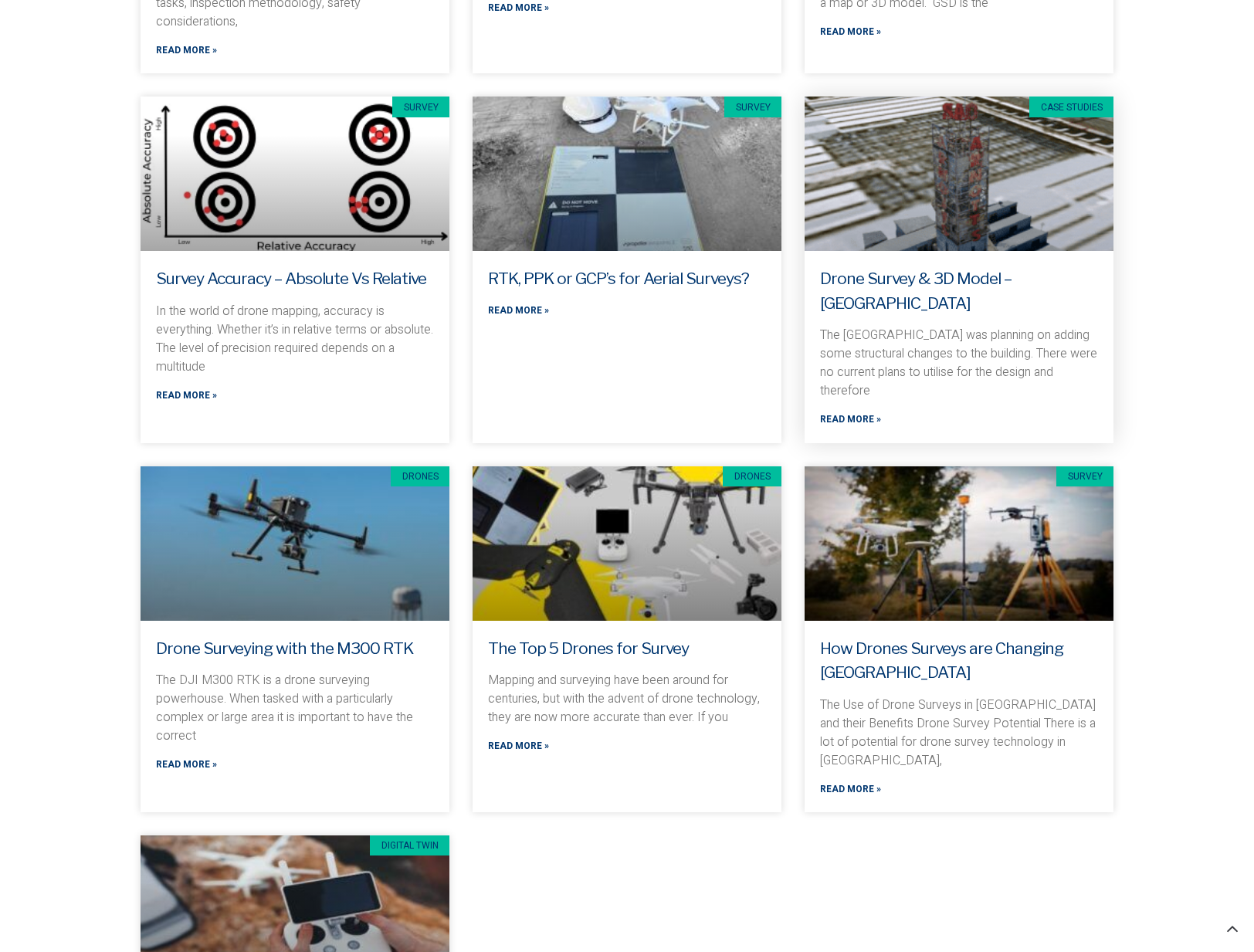
scroll to position [756, 0]
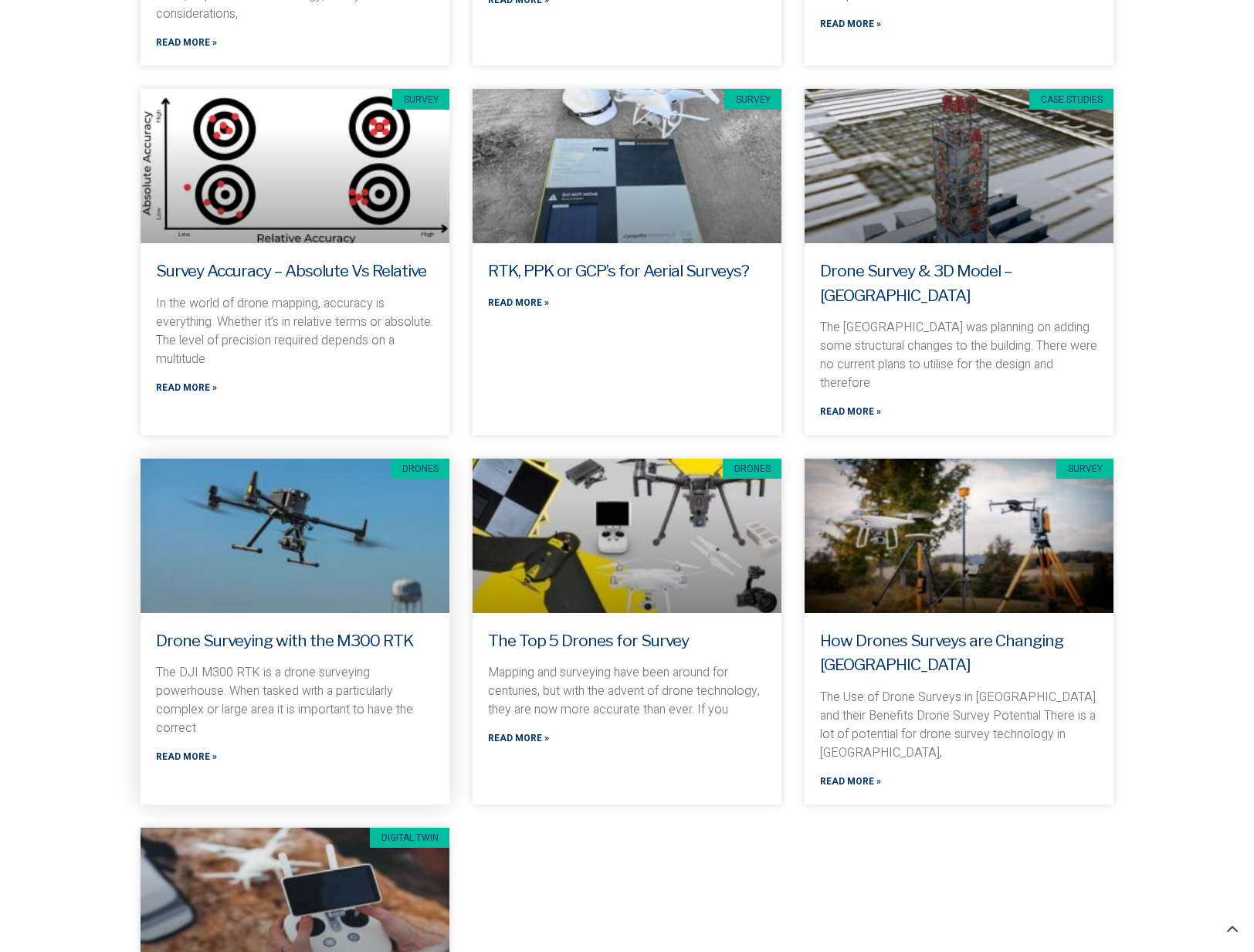
click at [333, 523] on link at bounding box center [295, 535] width 309 height 154
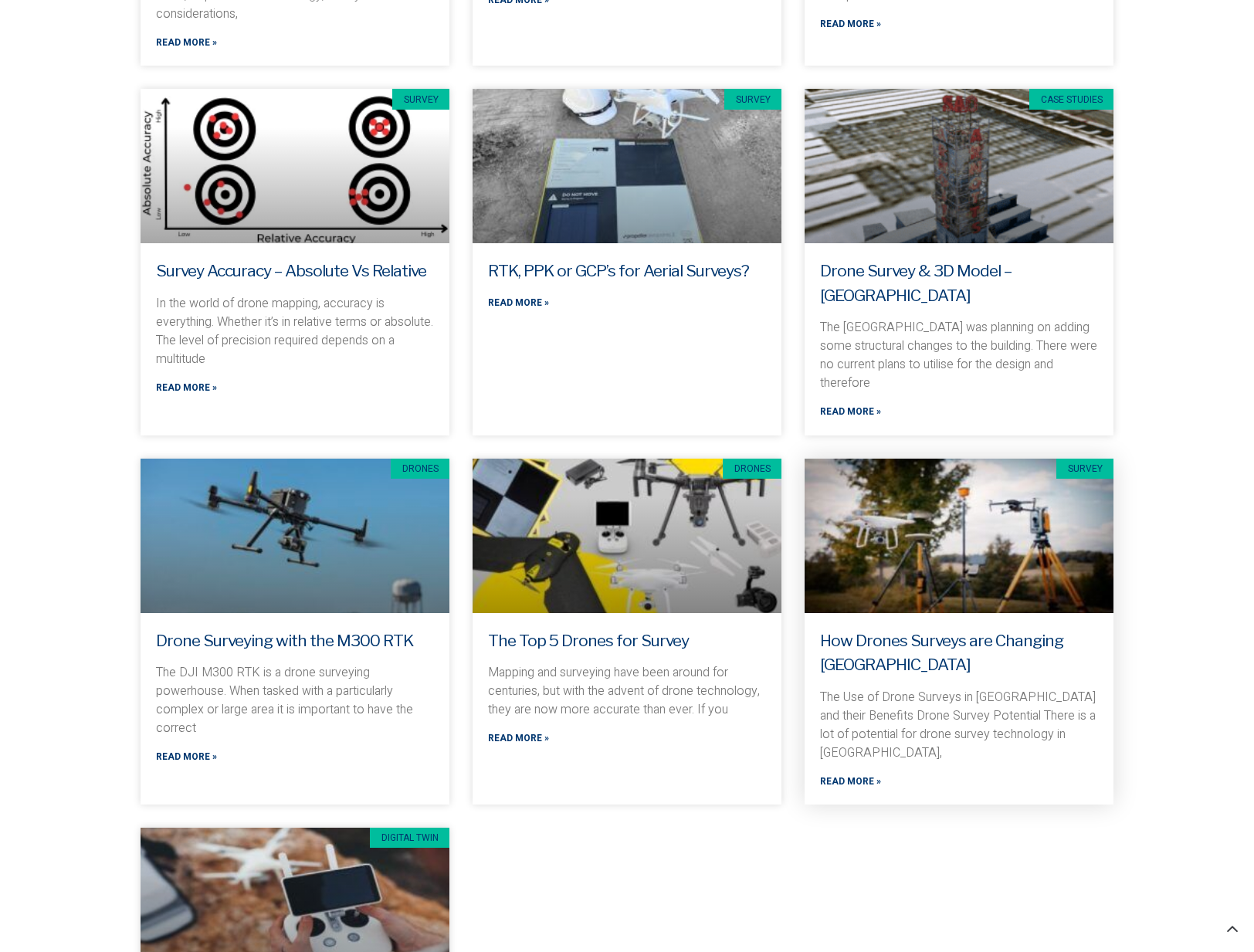
click at [943, 526] on link at bounding box center [958, 535] width 309 height 154
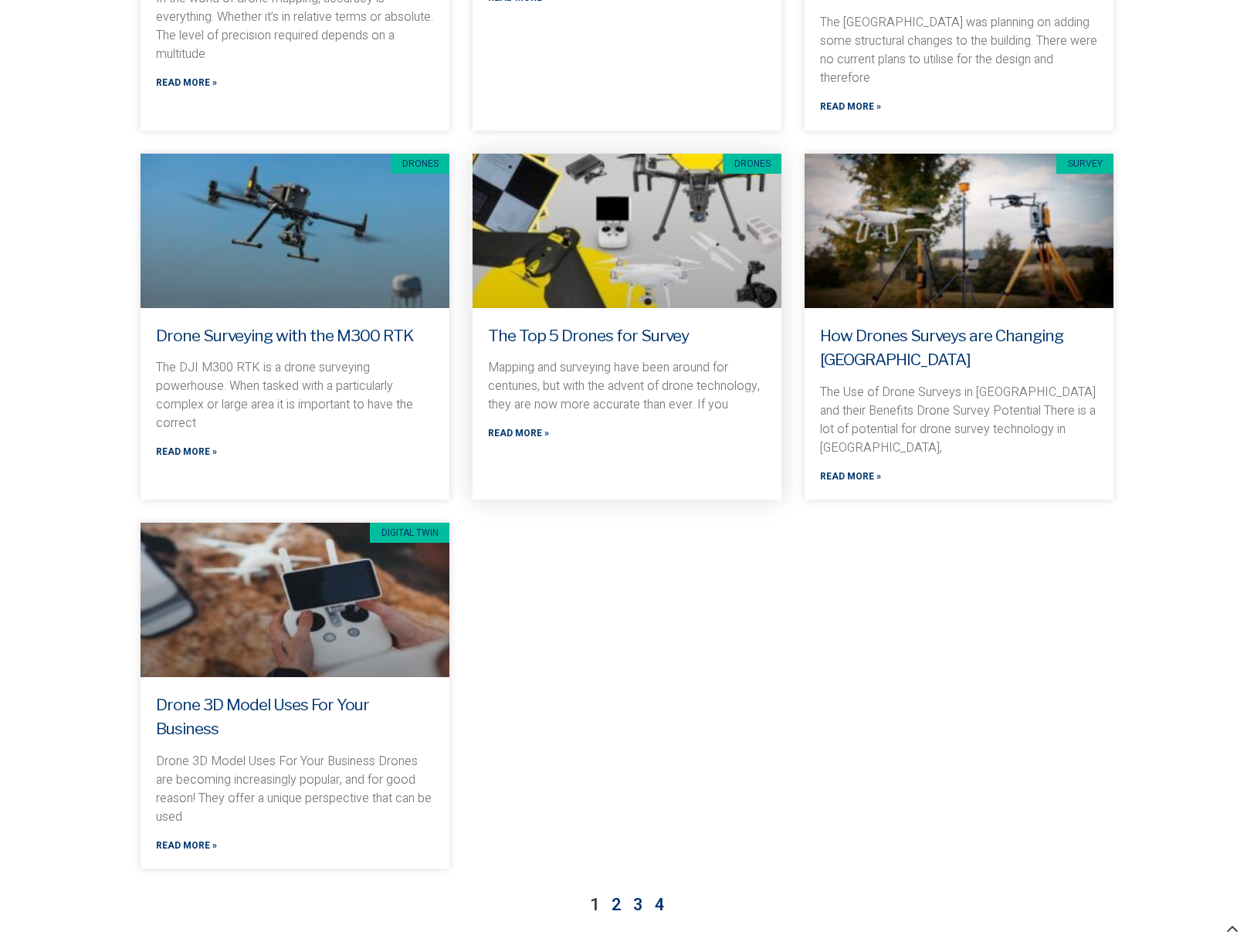
scroll to position [1087, 0]
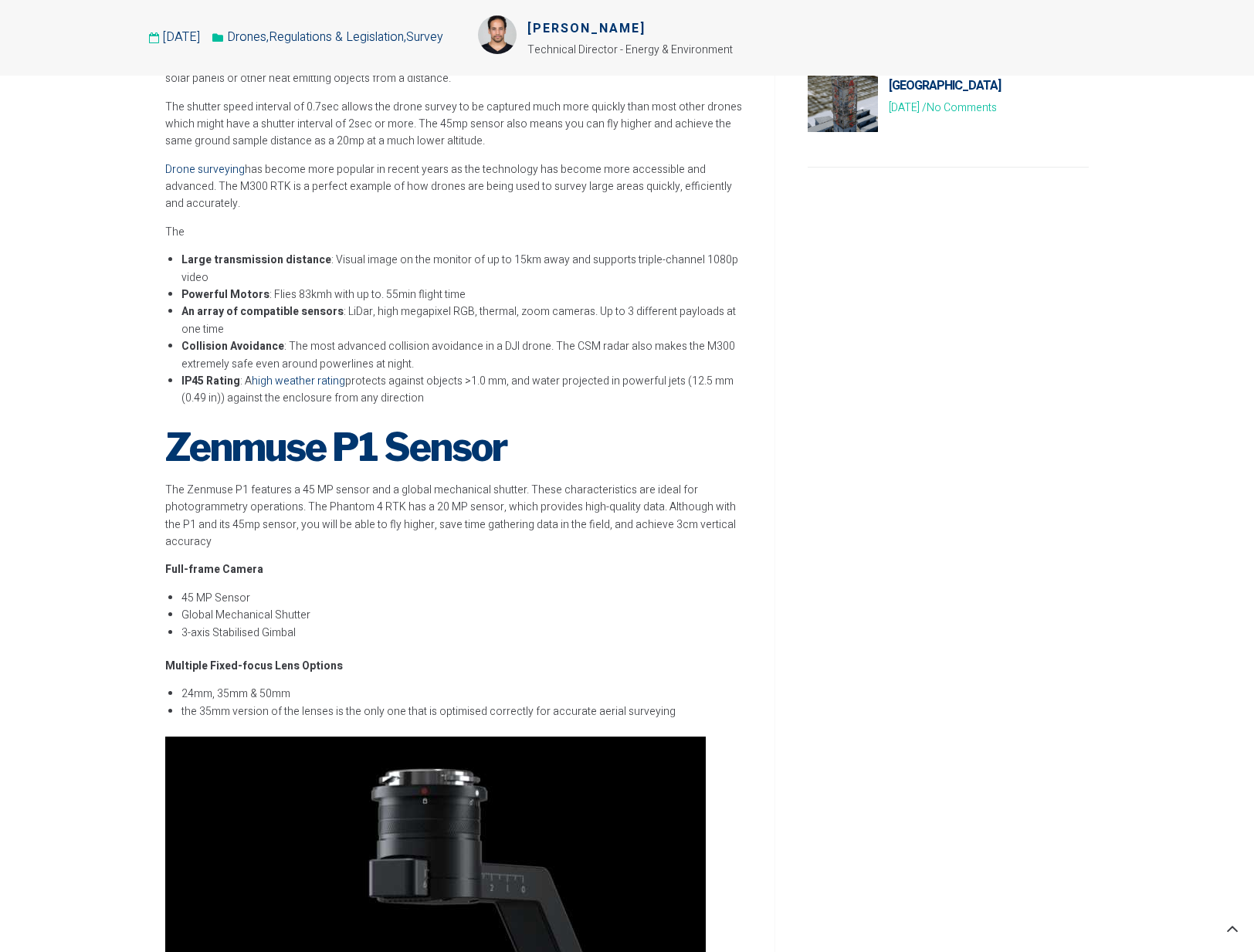
scroll to position [1172, 0]
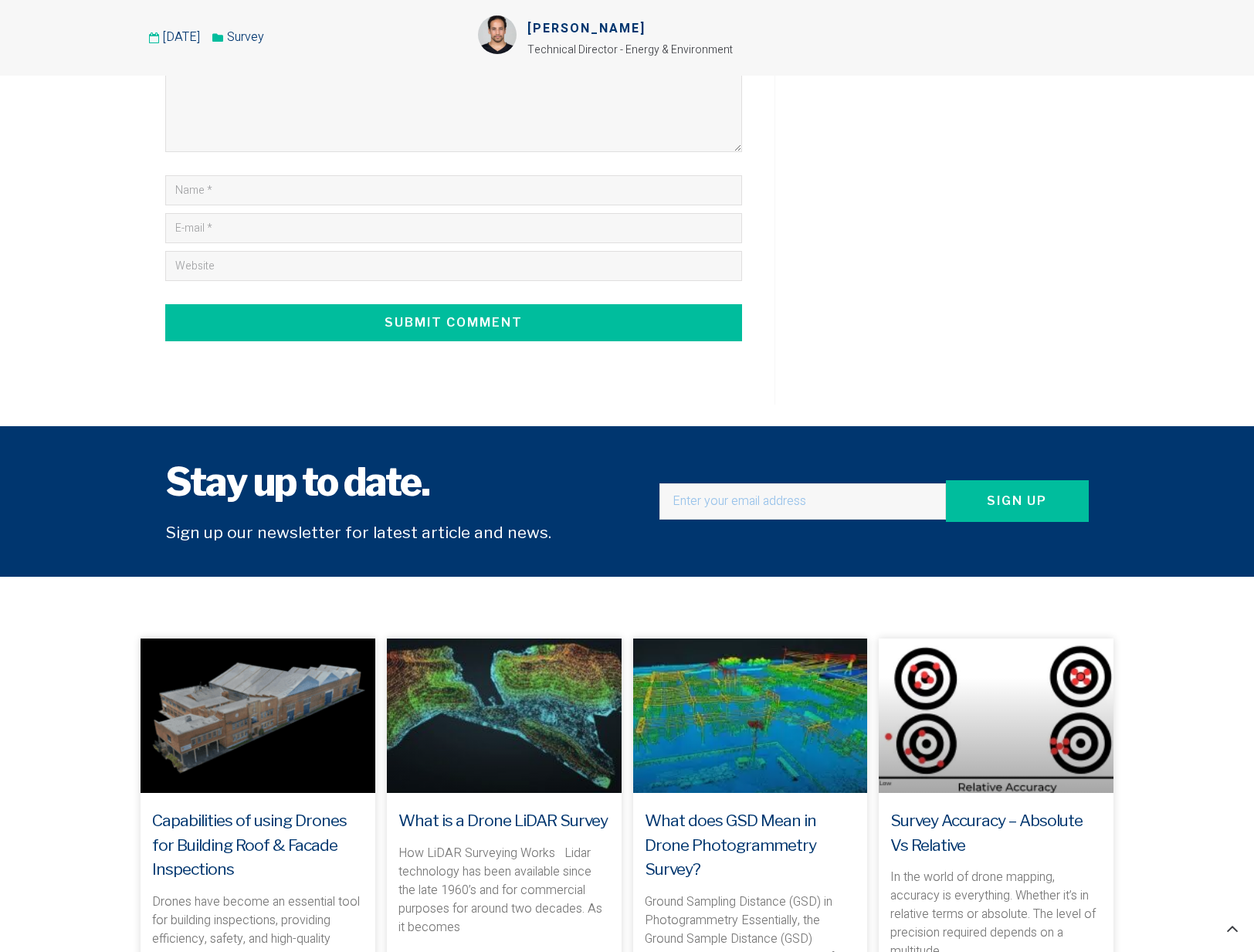
scroll to position [4331, 0]
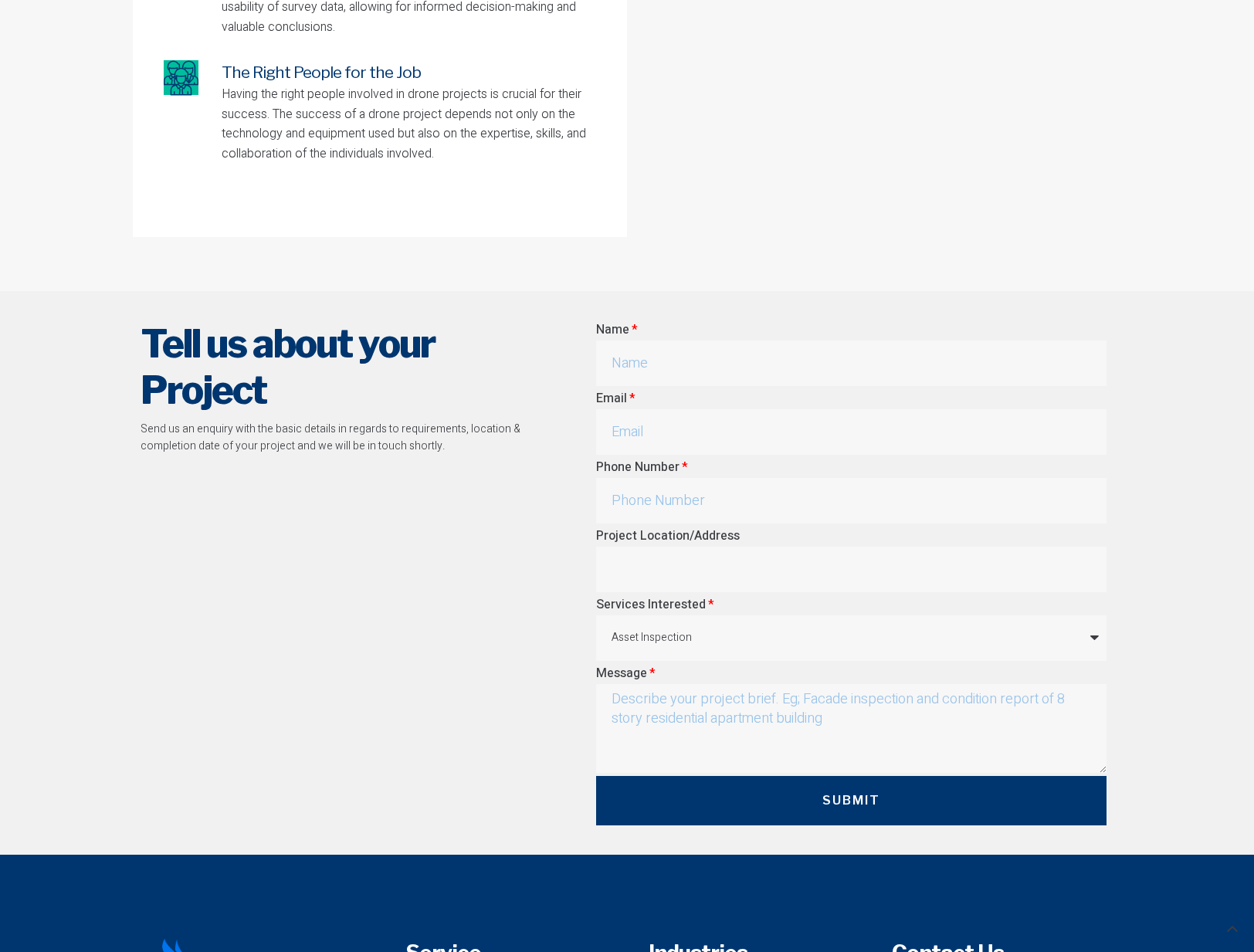
scroll to position [4227, 0]
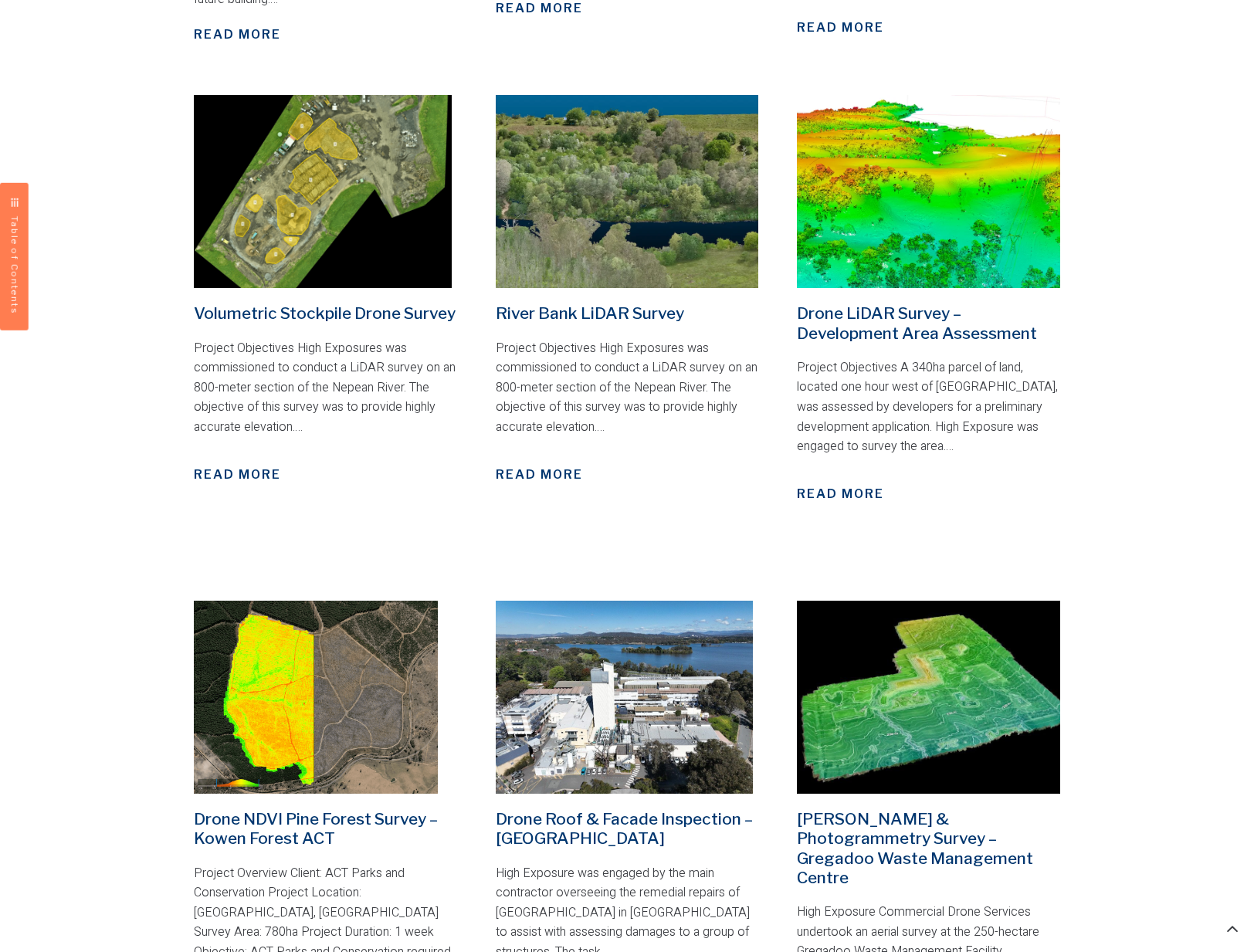
scroll to position [1078, 0]
